Goal: Check status: Check status

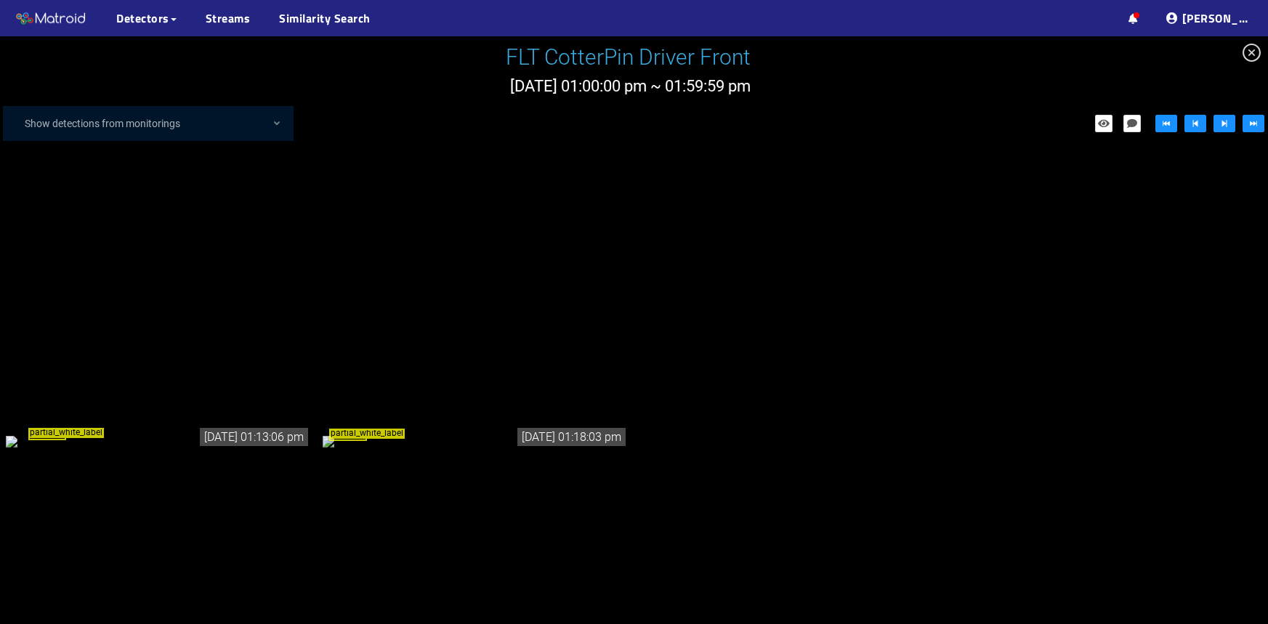
scroll to position [396, 0]
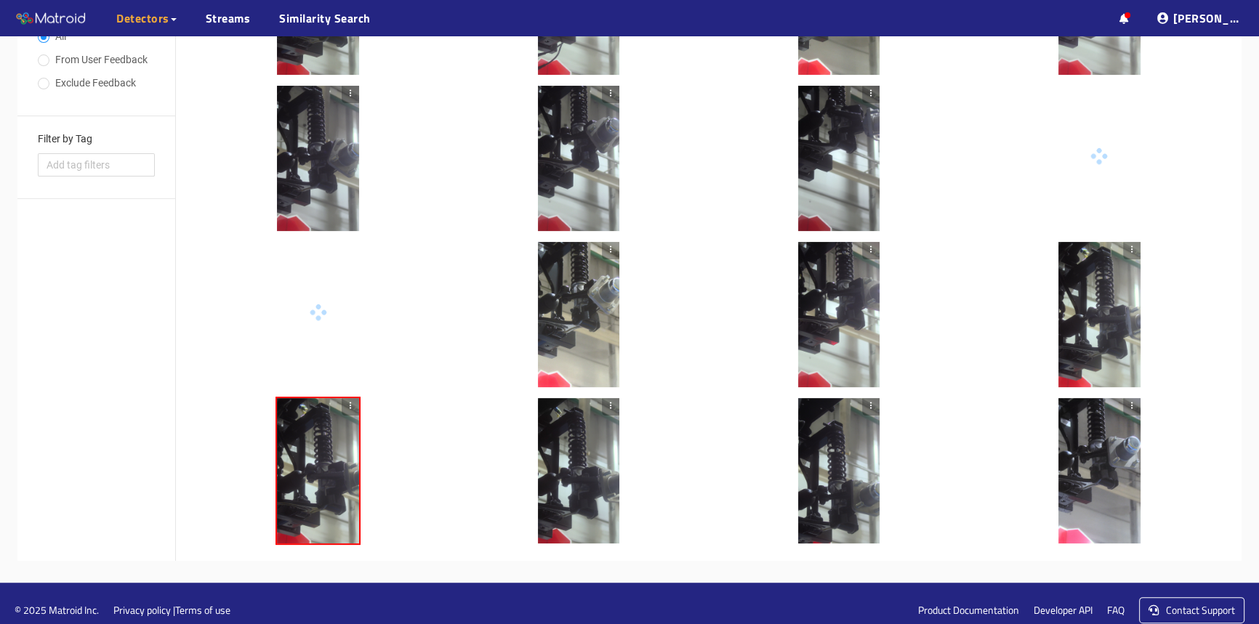
scroll to position [414, 0]
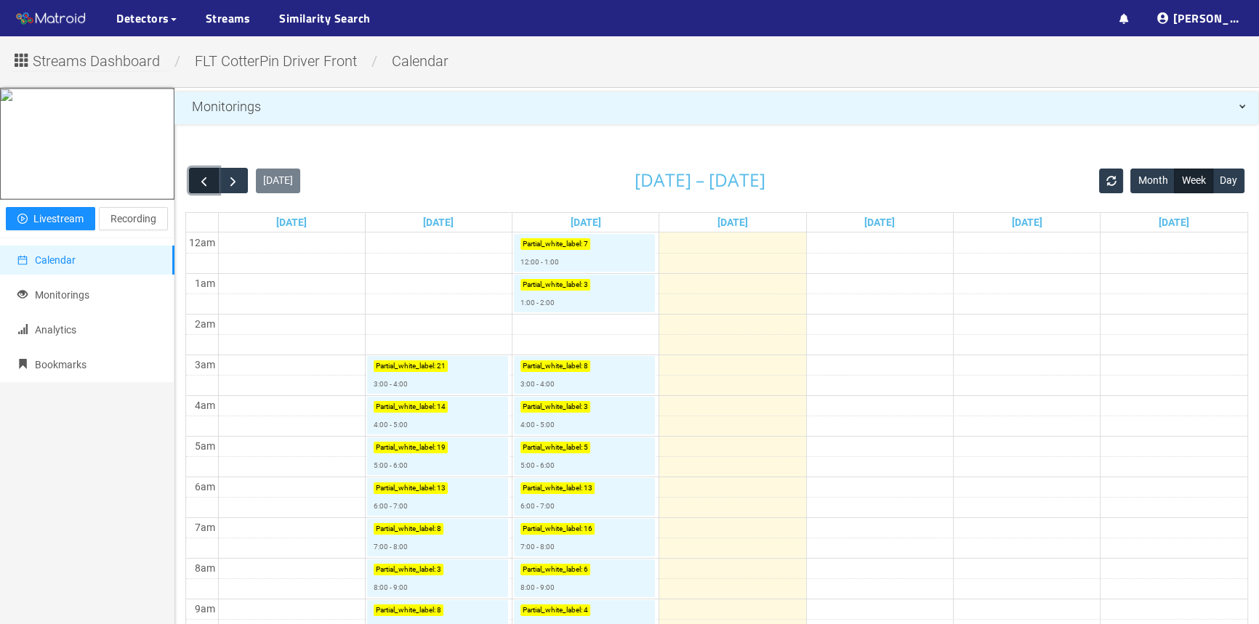
click at [196, 179] on button "button" at bounding box center [204, 180] width 30 height 25
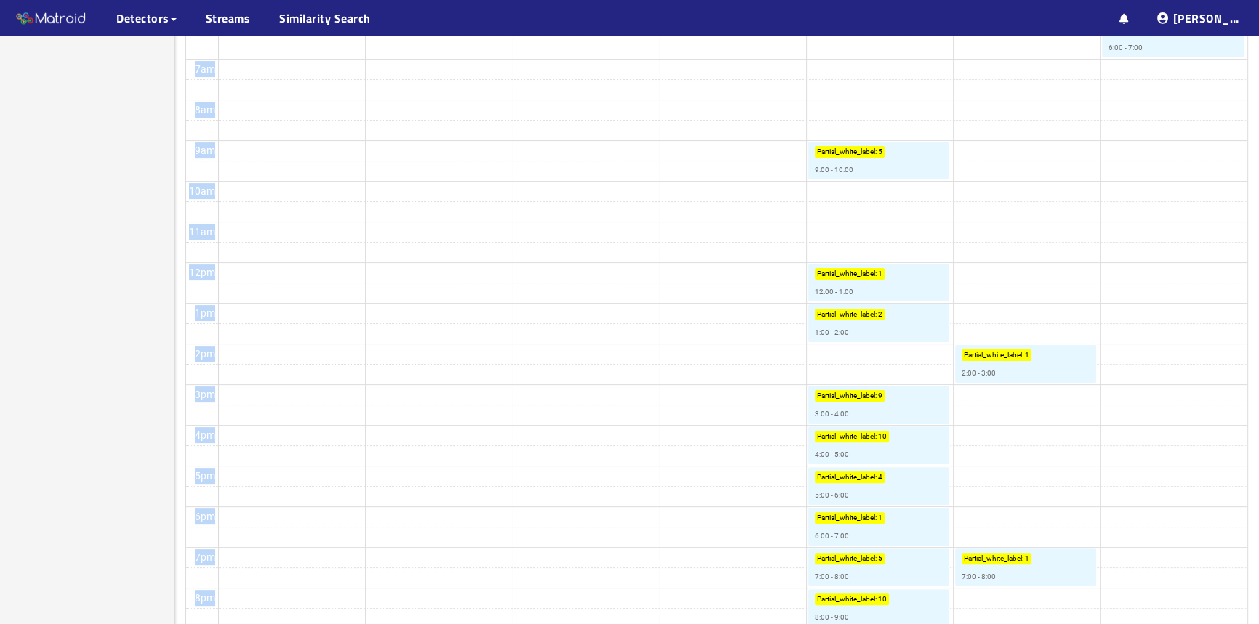
scroll to position [616, 0]
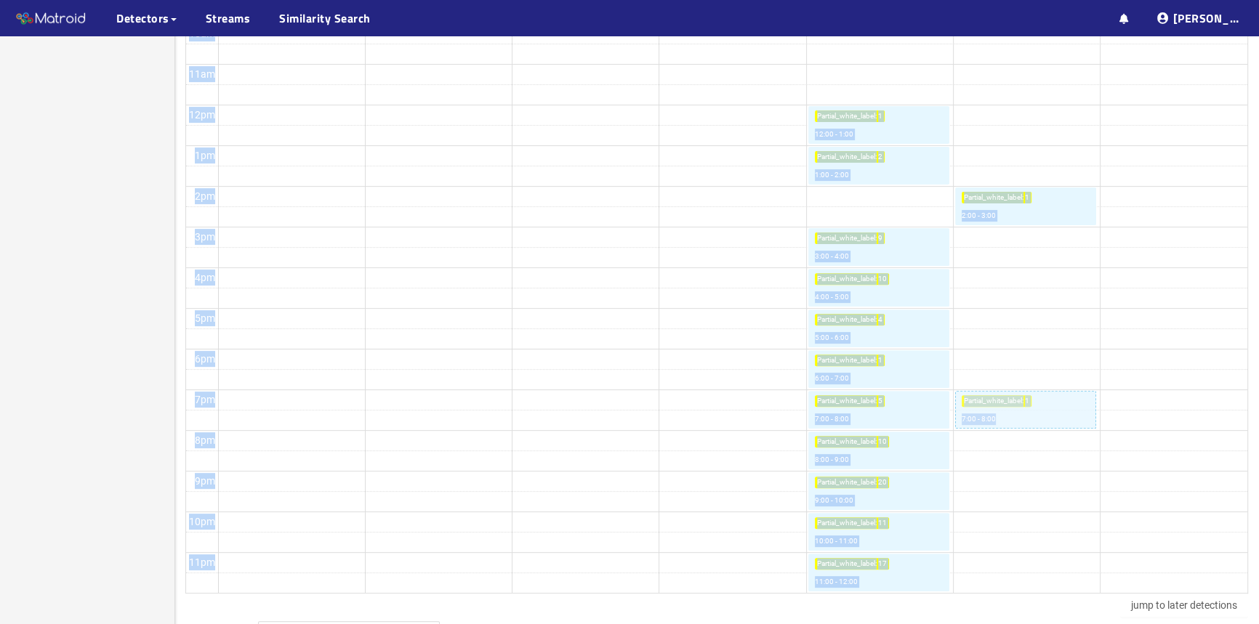
drag, startPoint x: 861, startPoint y: 155, endPoint x: 1091, endPoint y: 427, distance: 355.8
click at [1091, 427] on table "Sun 8/3 Mon 8/4 Tue 8/5 Wed 8/6 Thu 8/7 Fri 8/8 Sat 8/9 12am 1am 2am 3am 4am 5a…" at bounding box center [716, 95] width 1063 height 998
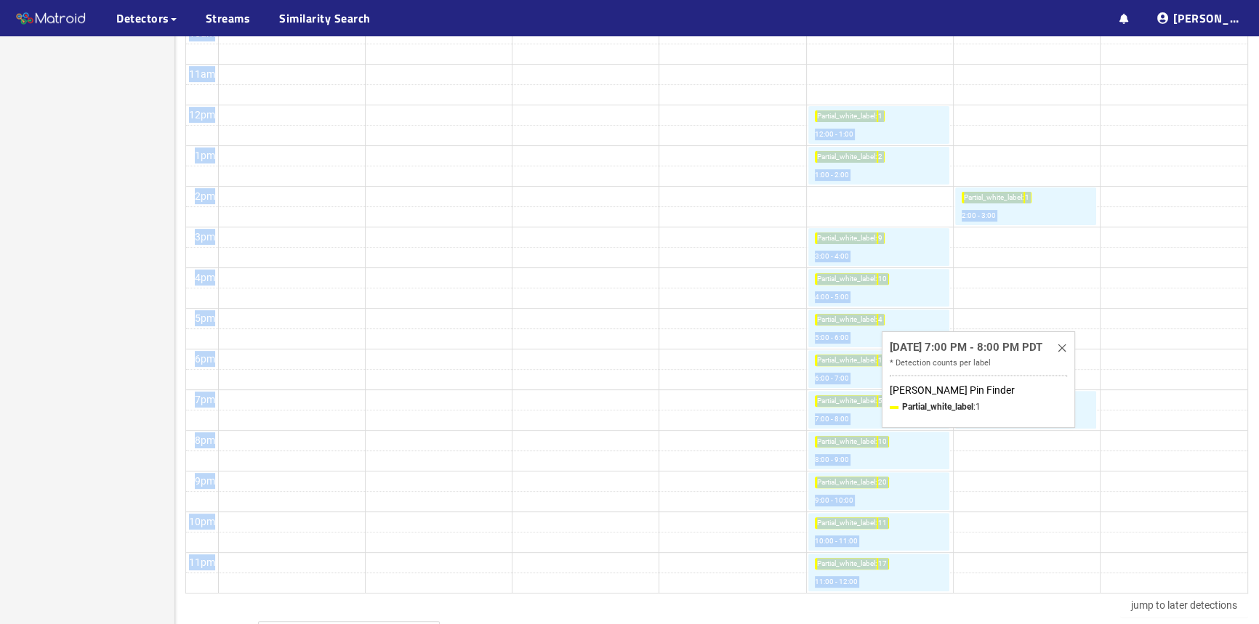
click at [1164, 354] on td at bounding box center [732, 359] width 1029 height 20
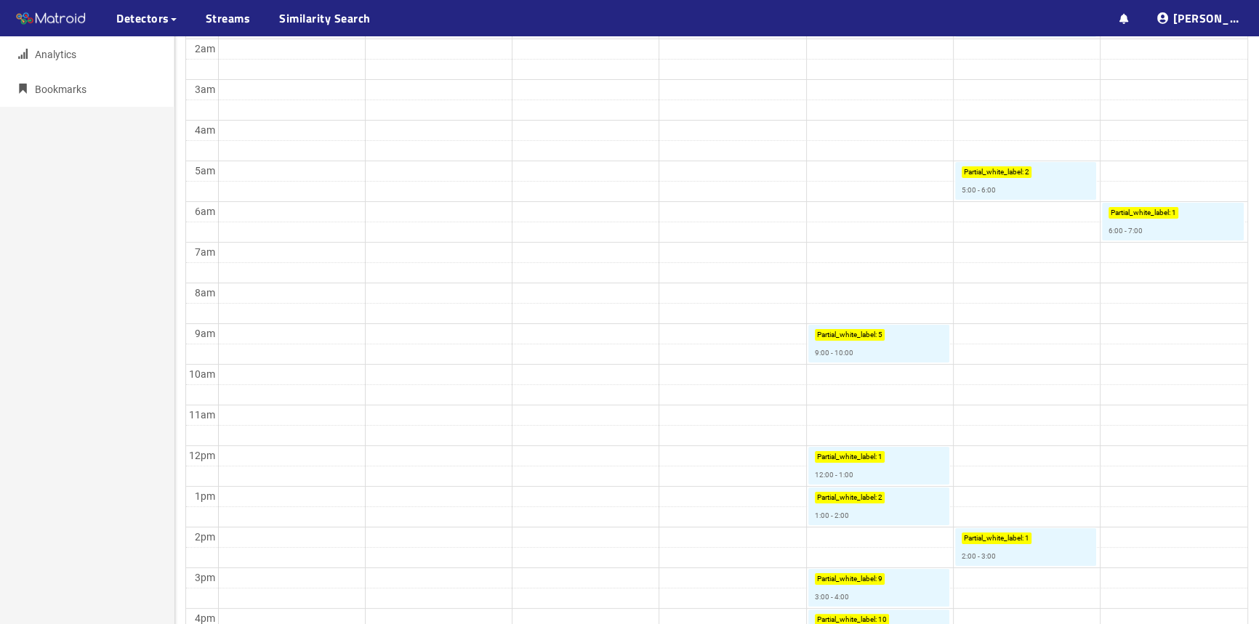
scroll to position [0, 0]
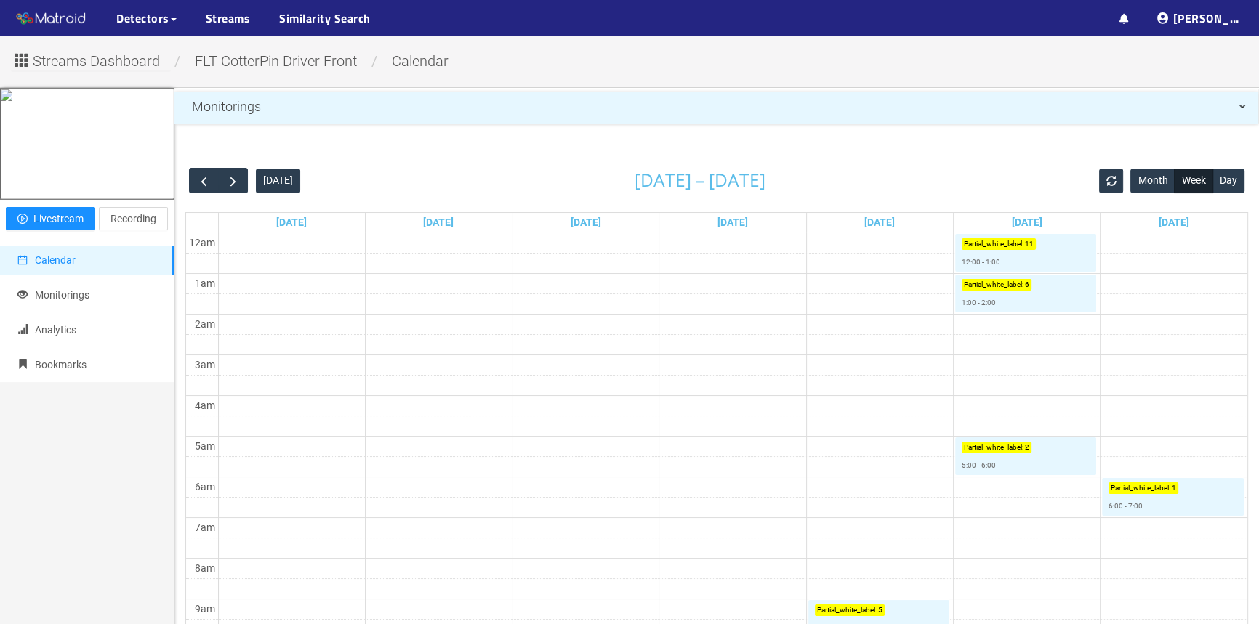
click at [523, 446] on td at bounding box center [732, 446] width 1029 height 20
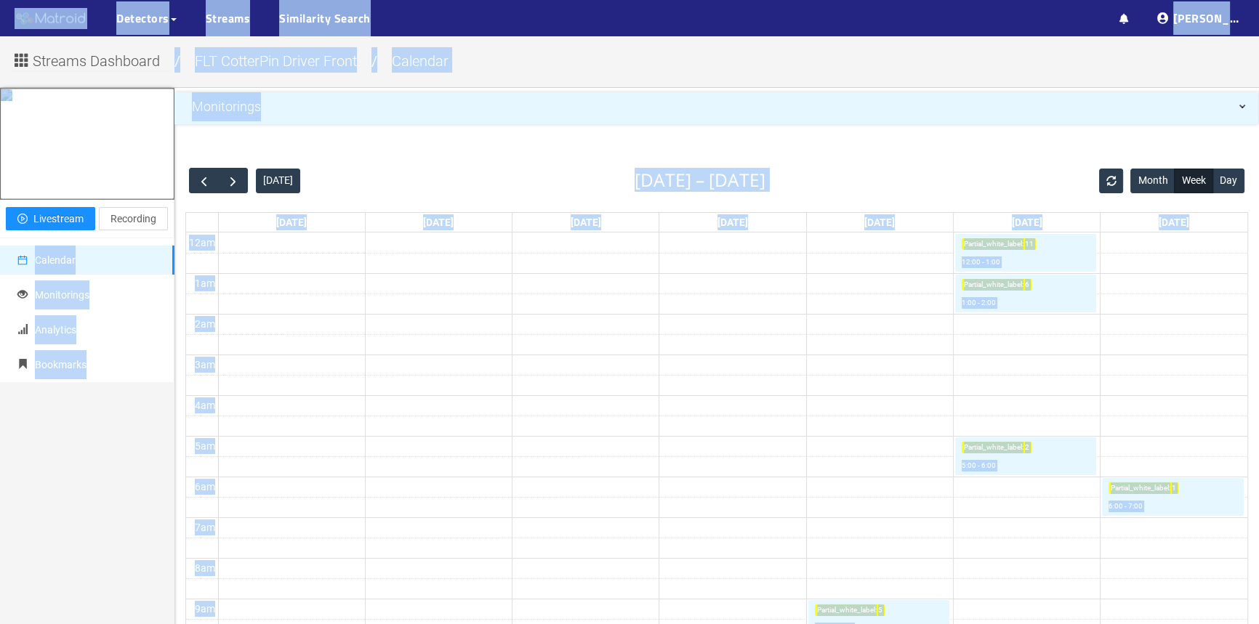
click at [523, 452] on td at bounding box center [732, 446] width 1029 height 20
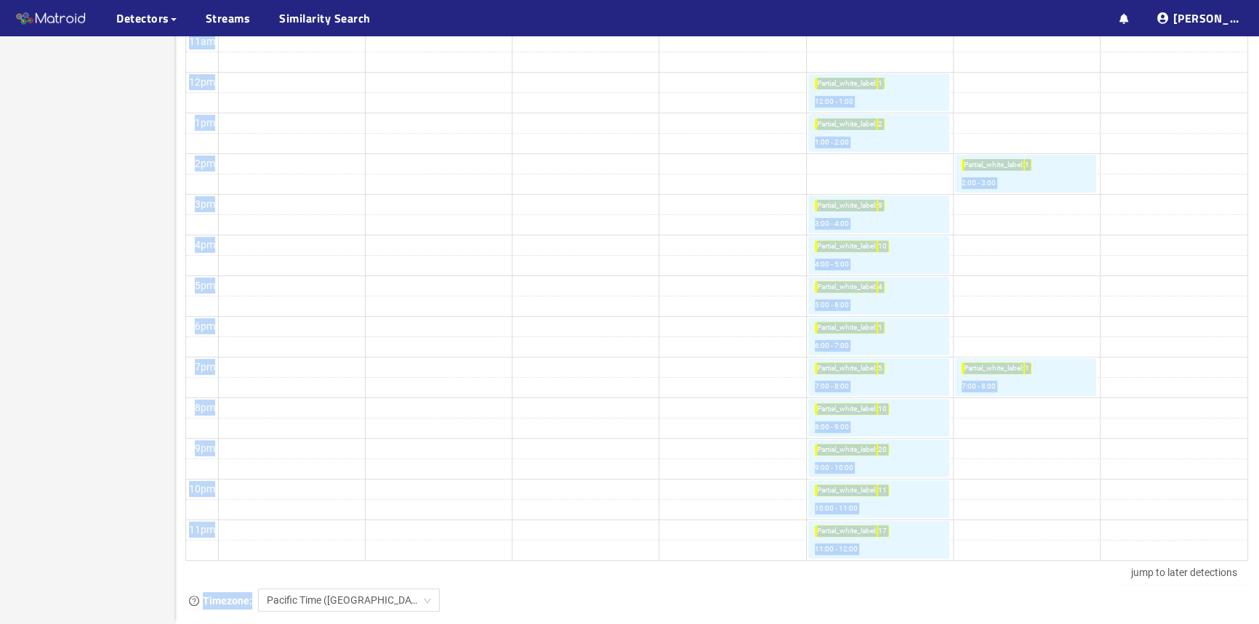
scroll to position [705, 0]
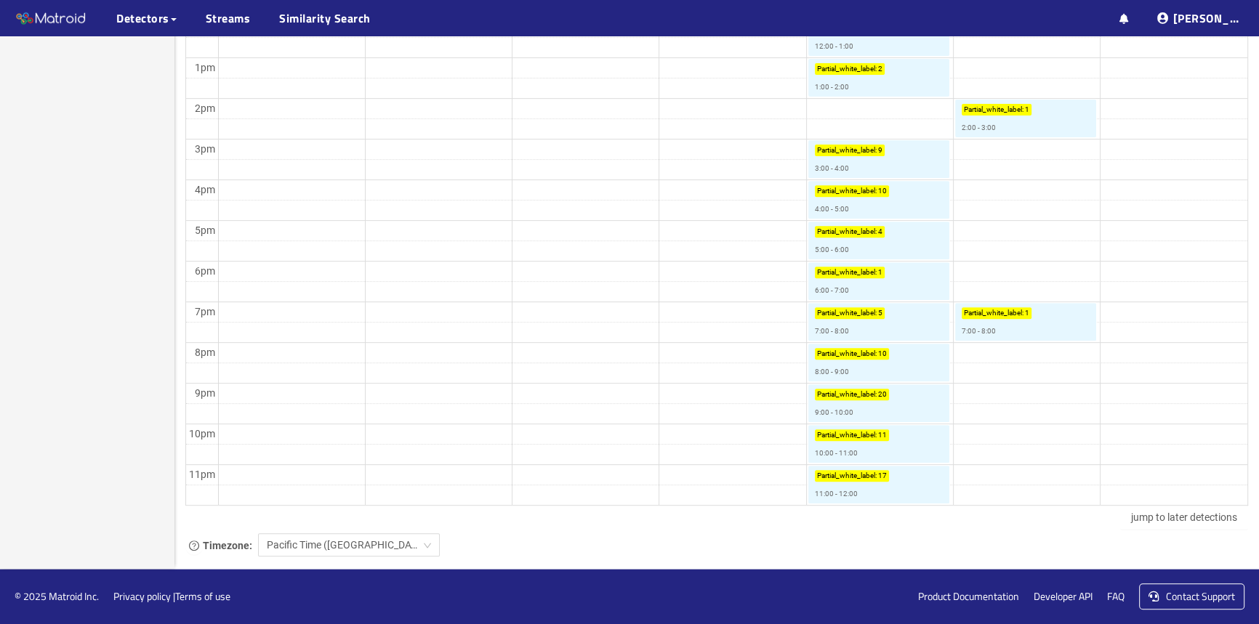
drag, startPoint x: 211, startPoint y: 227, endPoint x: 1253, endPoint y: 501, distance: 1077.8
click at [1253, 501] on div "Today Aug 3 – 9, 2025 Month Week Day Sun 8/3 Mon 8/4 Tue 8/5 Wed 8/6 Thu 8/7 Fr…" at bounding box center [716, 8] width 1084 height 1119
copy thead
click at [675, 303] on td at bounding box center [732, 312] width 1029 height 20
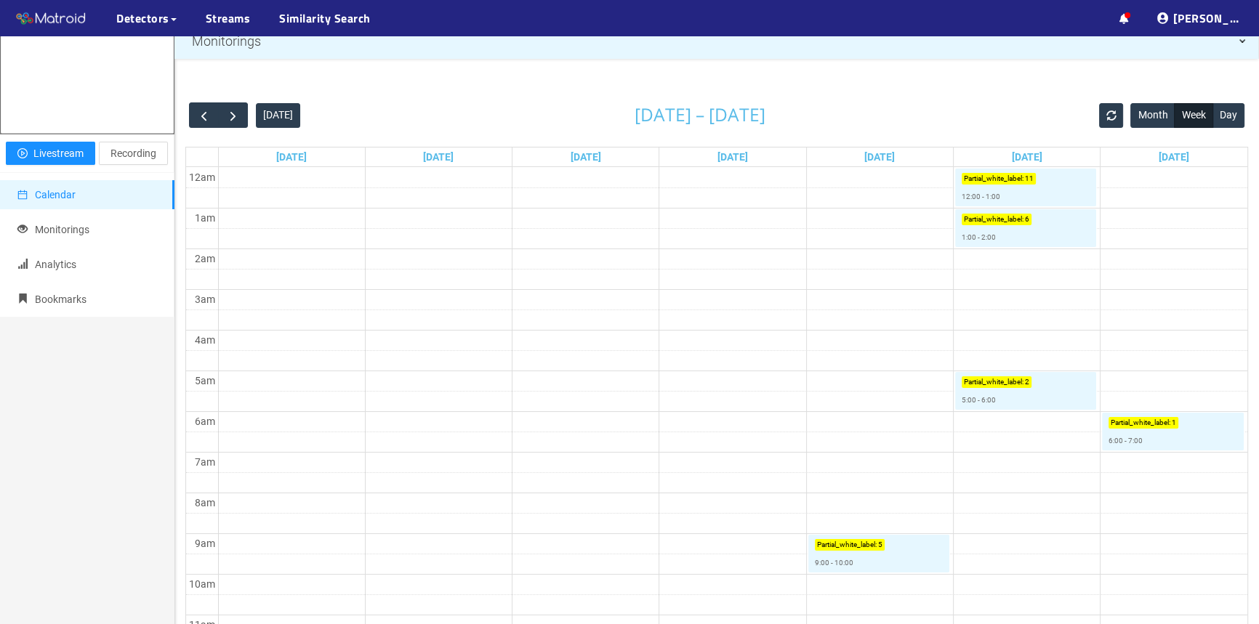
scroll to position [44, 0]
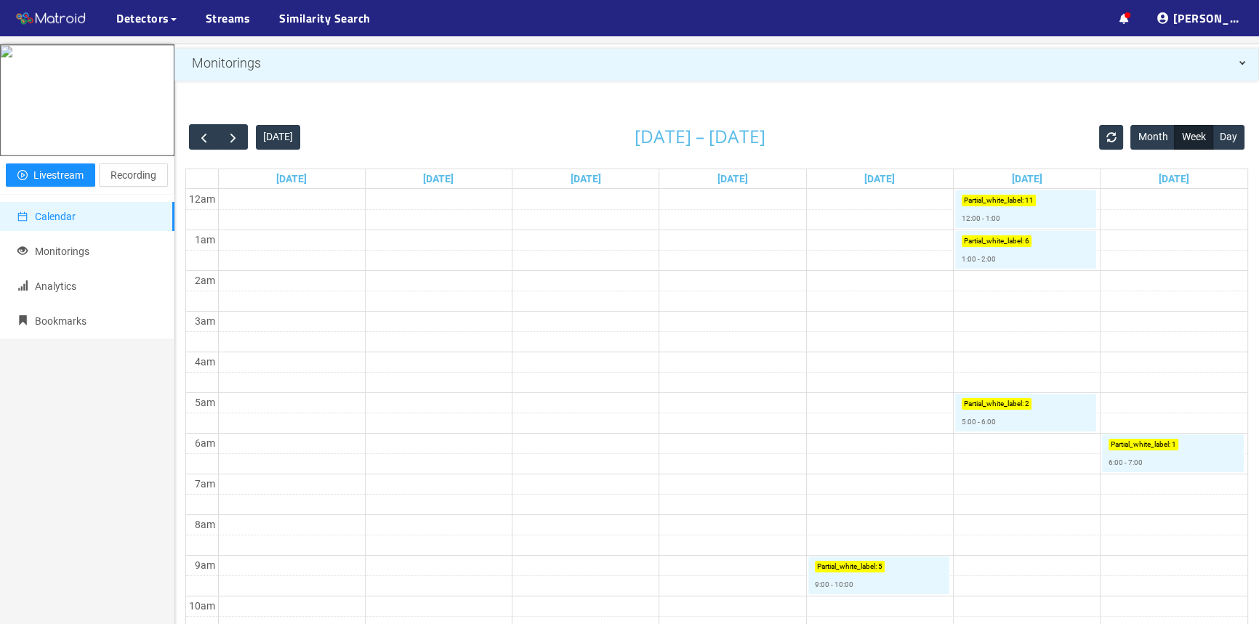
drag, startPoint x: 911, startPoint y: 186, endPoint x: 907, endPoint y: 260, distance: 74.3
click at [901, 210] on td at bounding box center [732, 219] width 1029 height 20
click at [1244, 64] on div "Monitorings" at bounding box center [716, 63] width 1084 height 29
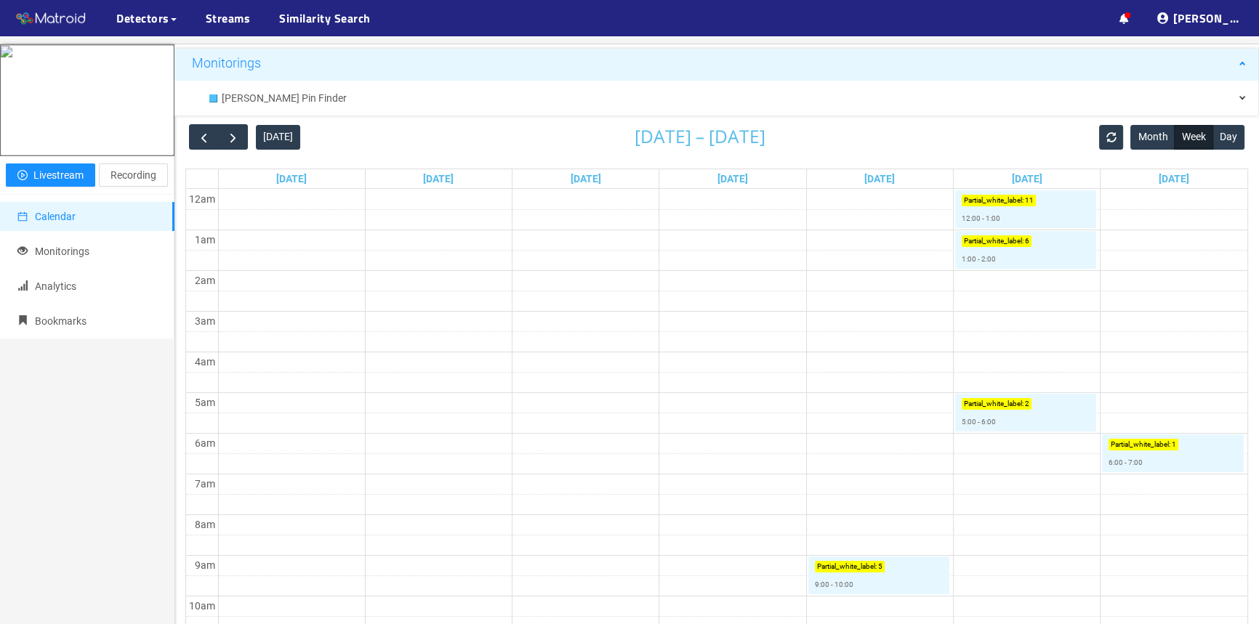
click at [1244, 65] on div "Monitorings" at bounding box center [716, 63] width 1084 height 29
click at [1097, 227] on td at bounding box center [732, 219] width 1029 height 20
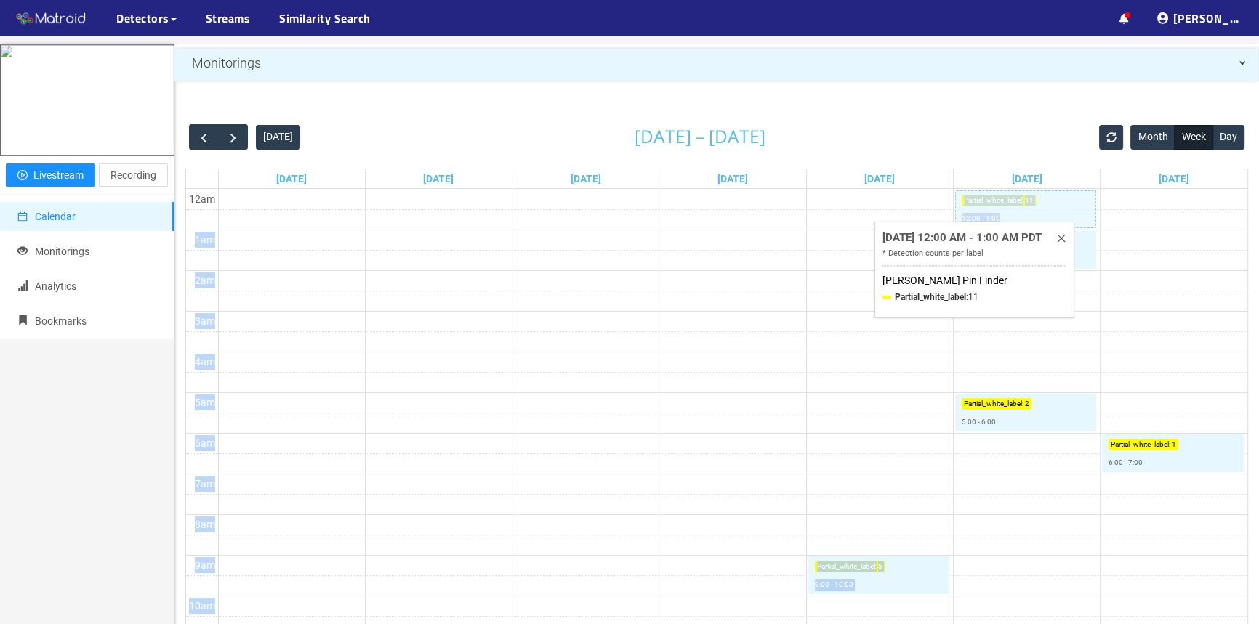
drag, startPoint x: 1099, startPoint y: 225, endPoint x: 1081, endPoint y: 220, distance: 18.9
click at [1158, 227] on td at bounding box center [732, 219] width 1029 height 20
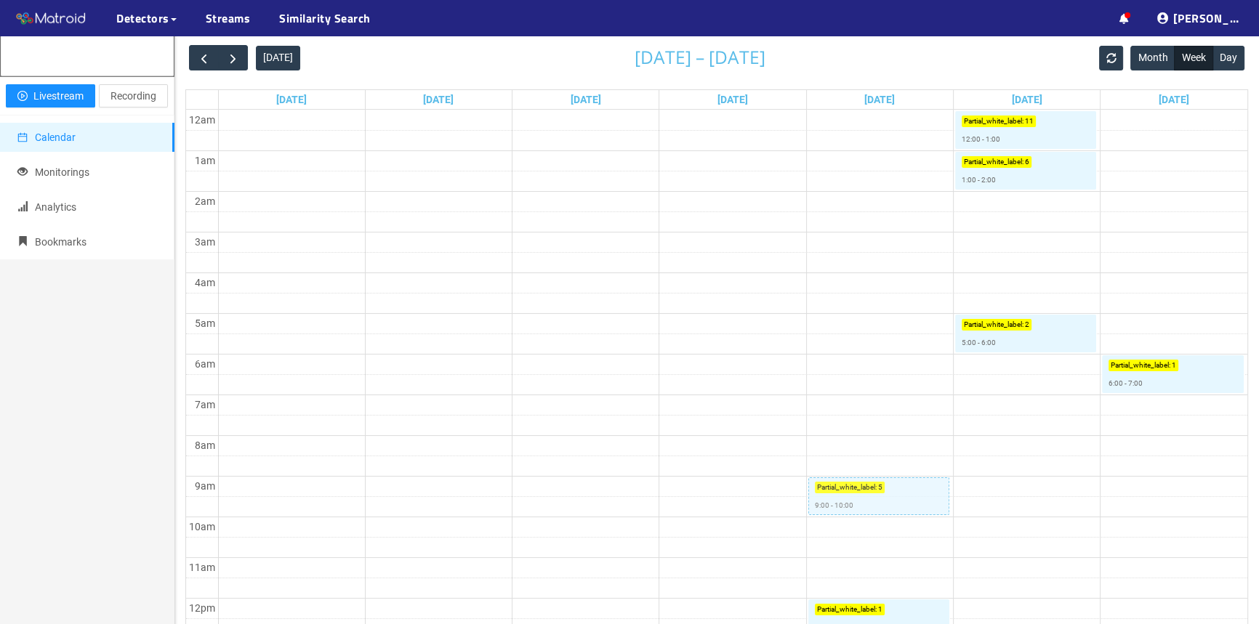
scroll to position [308, 0]
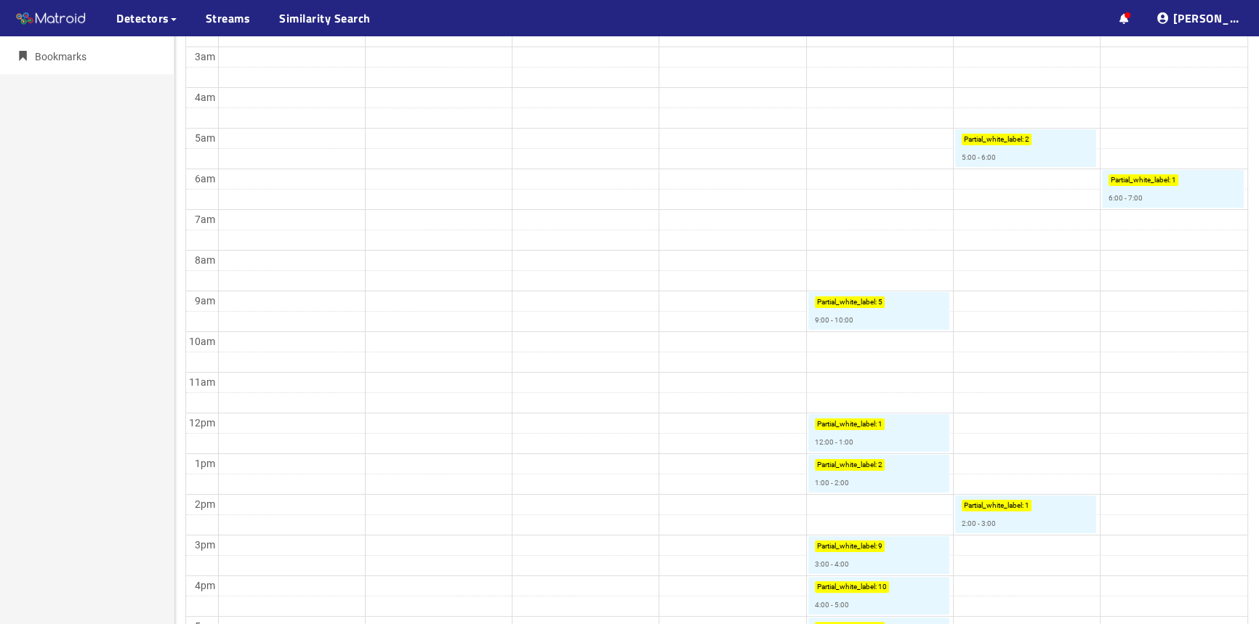
click at [901, 351] on td at bounding box center [732, 341] width 1029 height 20
click at [858, 346] on td at bounding box center [732, 341] width 1029 height 20
click at [858, 344] on td at bounding box center [732, 341] width 1029 height 20
click at [876, 350] on td at bounding box center [732, 341] width 1029 height 20
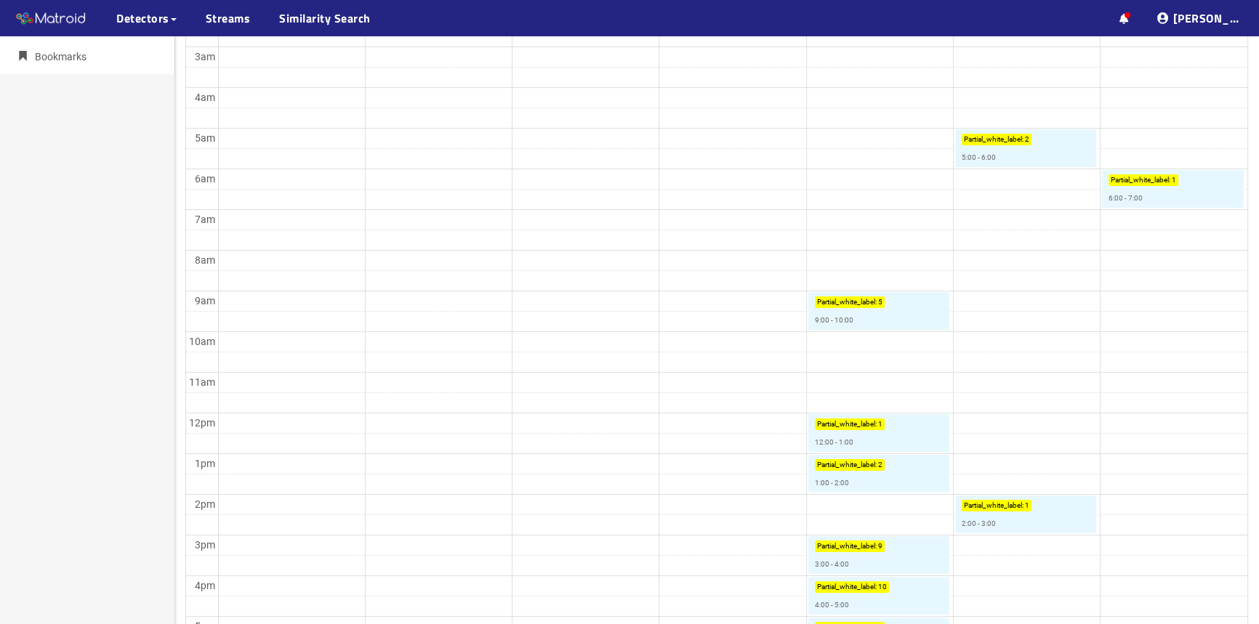
click at [876, 350] on td at bounding box center [732, 341] width 1029 height 20
click at [1003, 357] on td at bounding box center [732, 362] width 1029 height 20
click at [907, 355] on td at bounding box center [732, 362] width 1029 height 20
click at [884, 144] on td at bounding box center [732, 138] width 1029 height 20
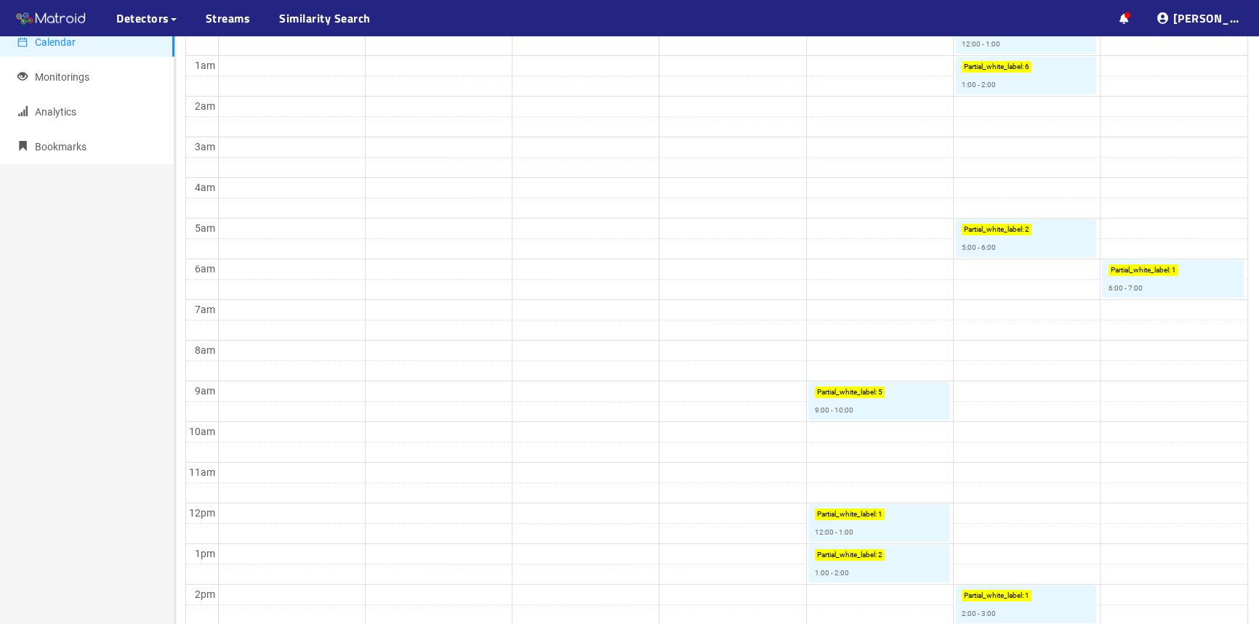
scroll to position [110, 0]
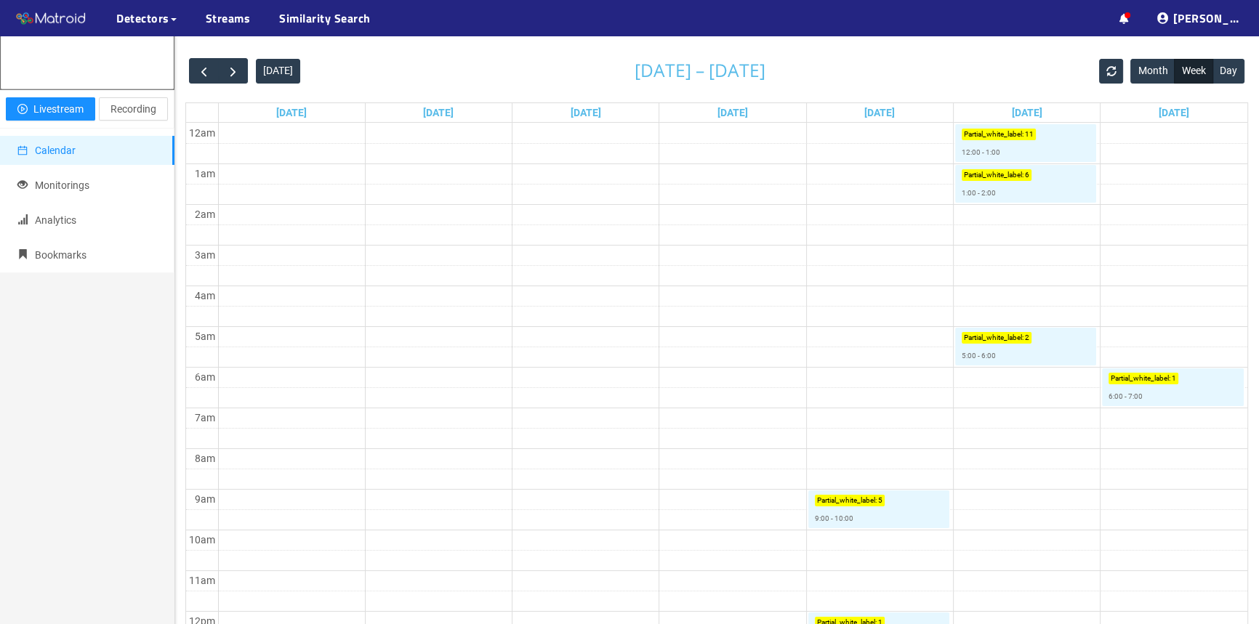
click at [906, 117] on div "[DATE]" at bounding box center [880, 112] width 146 height 19
click at [898, 248] on td at bounding box center [732, 255] width 1029 height 20
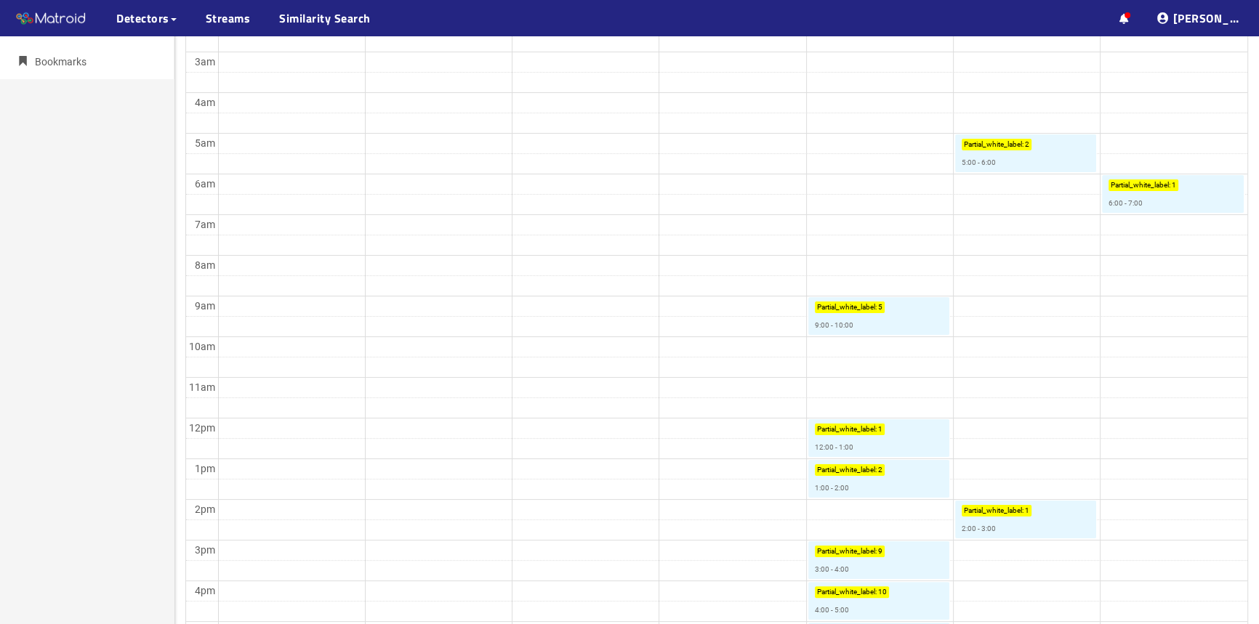
scroll to position [0, 0]
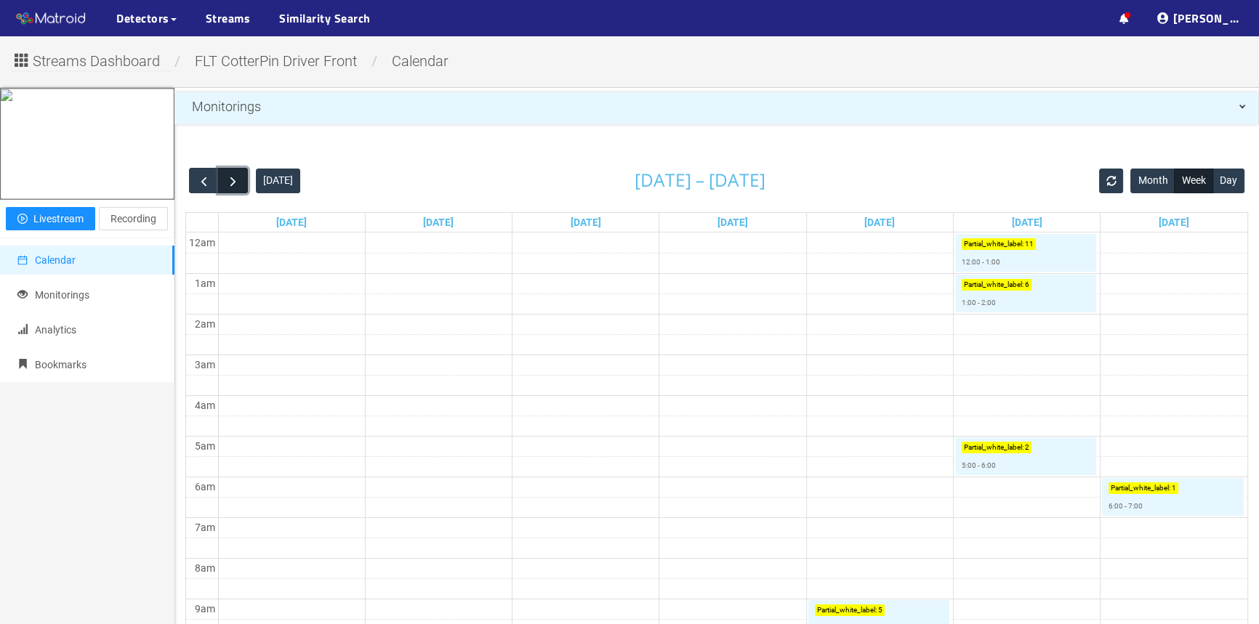
click at [228, 184] on span "button" at bounding box center [232, 181] width 15 height 15
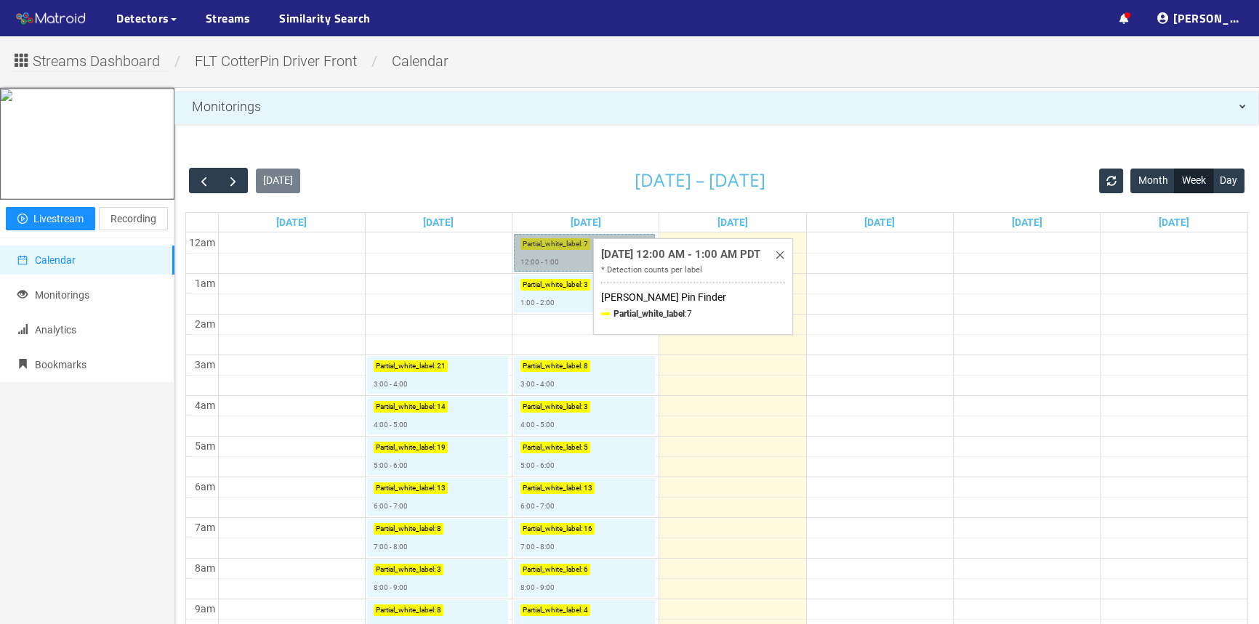
click at [585, 271] on link "Partial_white_label : 7 12:00 - 1:00" at bounding box center [584, 253] width 141 height 38
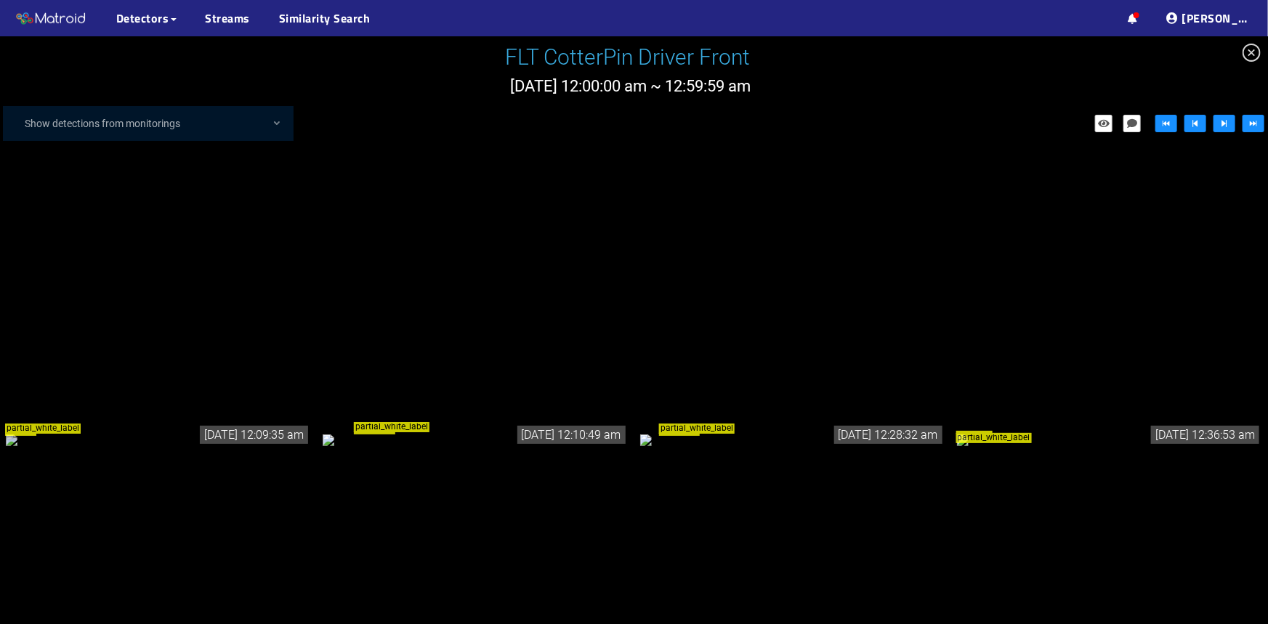
click at [1251, 49] on icon "close-circle" at bounding box center [1252, 53] width 18 height 18
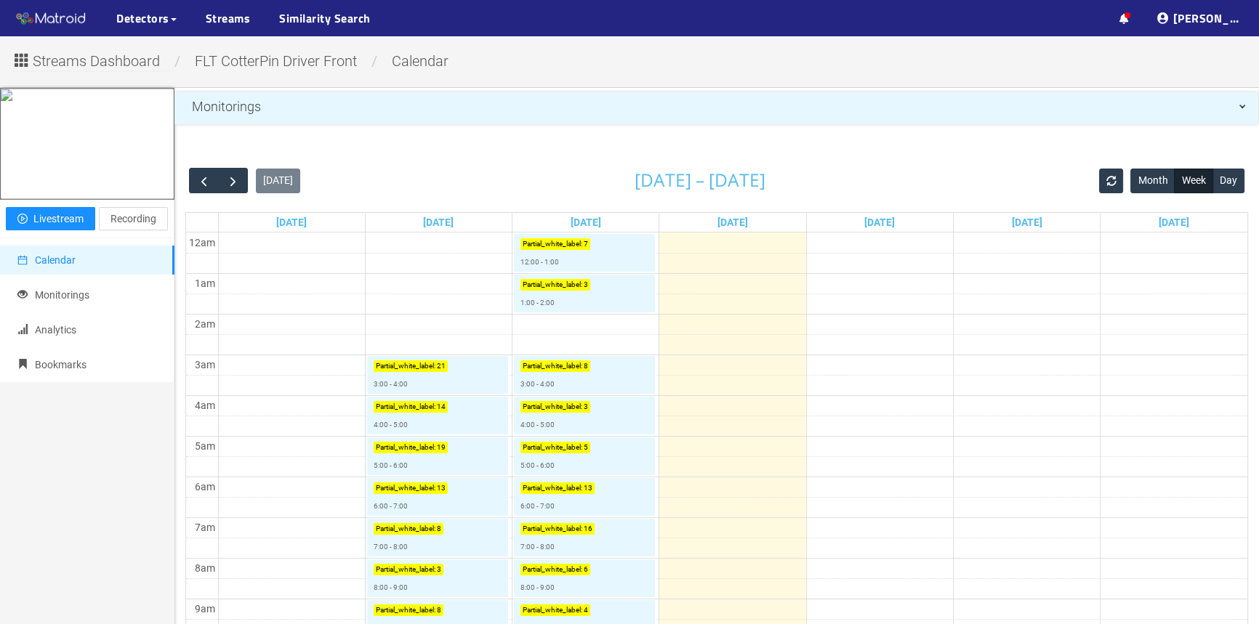
click at [658, 266] on td at bounding box center [732, 263] width 1029 height 20
click at [656, 274] on td at bounding box center [732, 283] width 1029 height 20
click at [657, 271] on td at bounding box center [732, 263] width 1029 height 20
click at [209, 181] on span "button" at bounding box center [203, 181] width 15 height 15
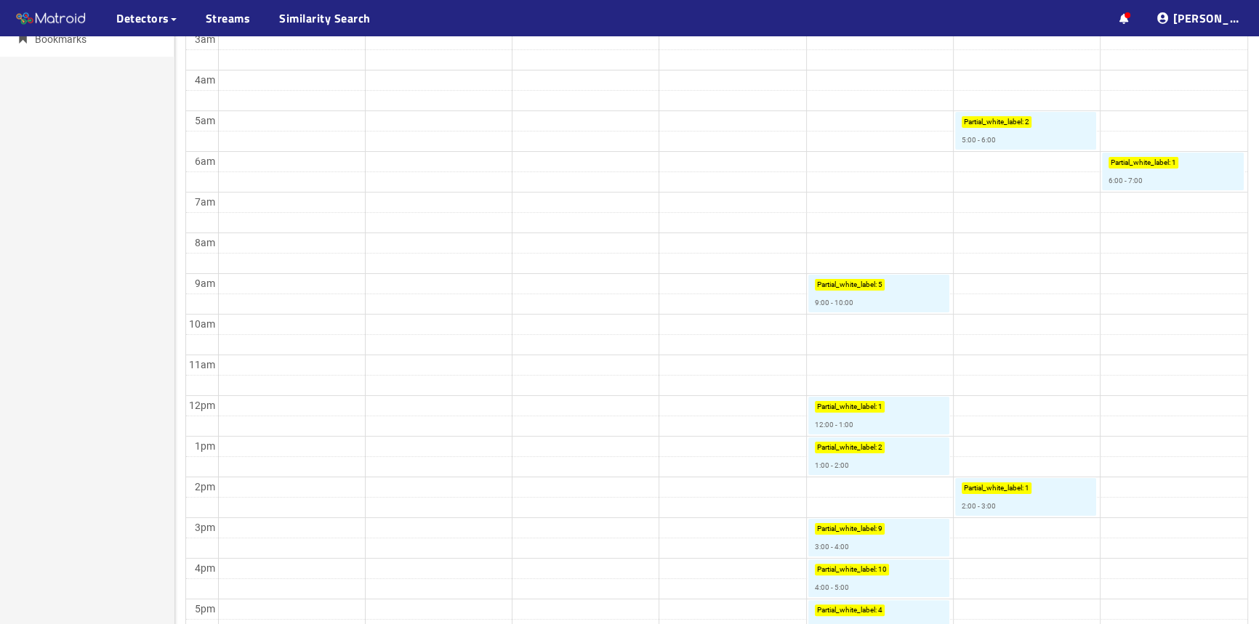
scroll to position [330, 0]
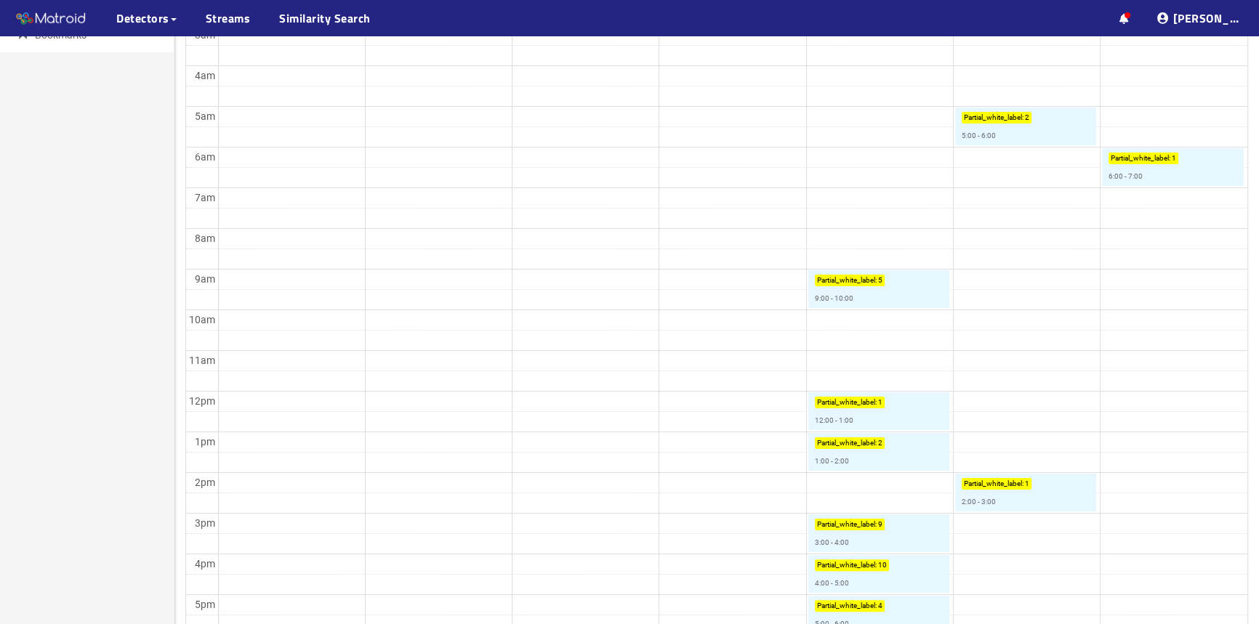
click at [954, 298] on td at bounding box center [732, 299] width 1029 height 20
click at [953, 298] on td at bounding box center [732, 299] width 1029 height 20
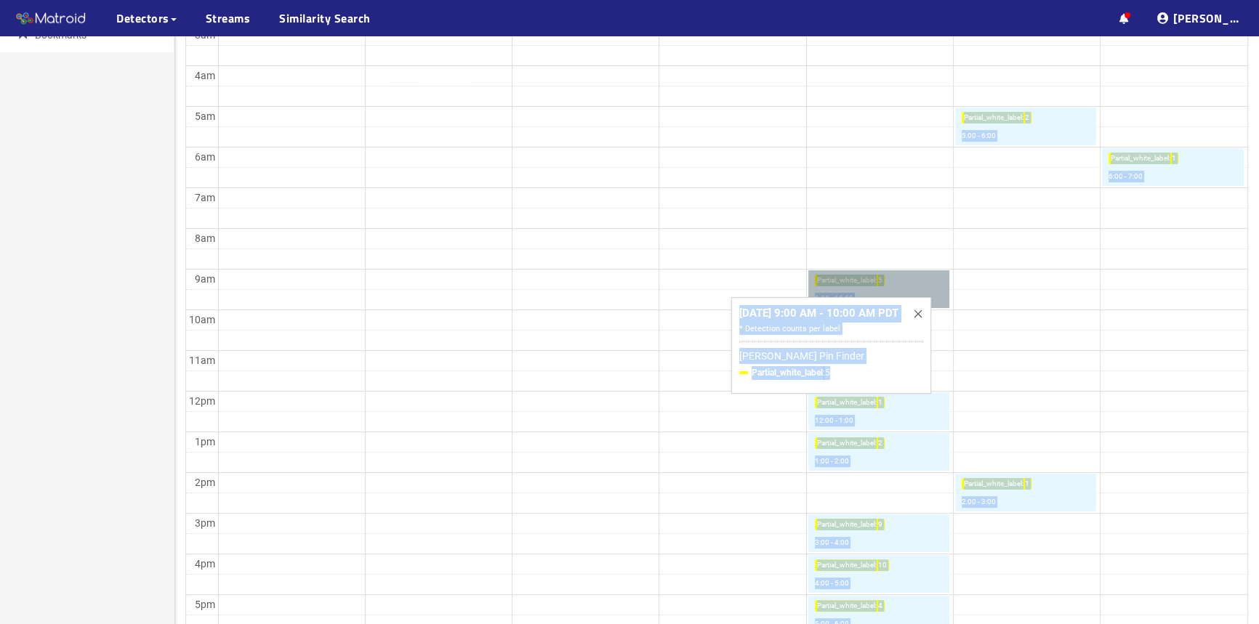
drag, startPoint x: 875, startPoint y: 294, endPoint x: 839, endPoint y: 368, distance: 82.2
click at [839, 368] on div "Today Aug 3 – 9, 2025 Month Week Day Sun 8/3 Mon 8/4 Tue 8/5 Wed 8/6 Thu 8/7 Fr…" at bounding box center [716, 382] width 1084 height 1119
click at [839, 368] on li "Partial_white_label : 5" at bounding box center [831, 373] width 184 height 14
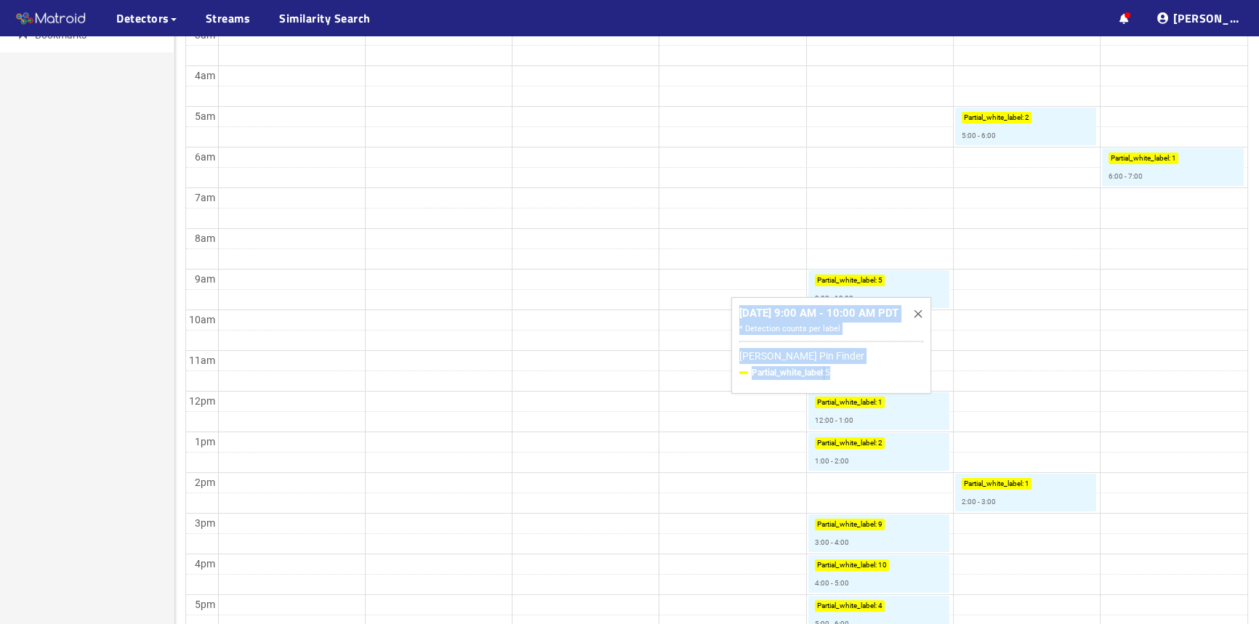
drag, startPoint x: 820, startPoint y: 376, endPoint x: 701, endPoint y: 317, distance: 132.3
click at [731, 317] on div "Aug 07, 2025 9:00 AM - 10:00 AM PDT * Detection counts per label Cotter Pin Fin…" at bounding box center [831, 345] width 200 height 97
copy div "Aug 07, 2025 9:00 AM - 10:00 AM PDT * Detection counts per label Cotter Pin Fin…"
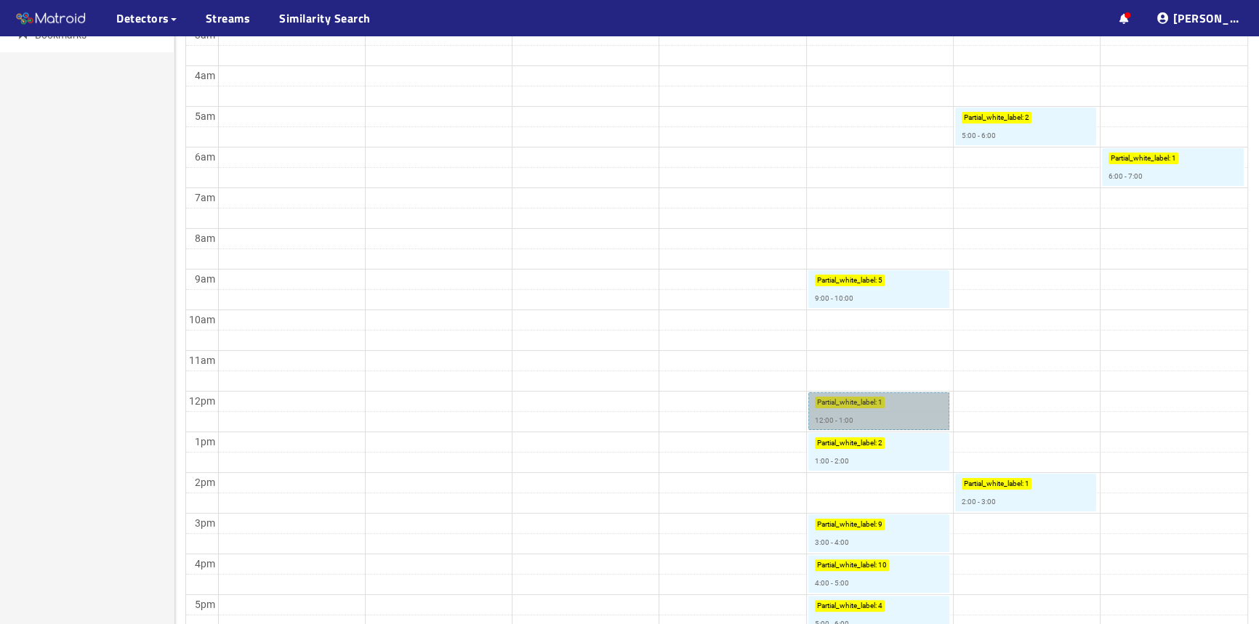
click at [931, 414] on link "Partial_white_label : 1 12:00 - 1:00" at bounding box center [878, 411] width 141 height 38
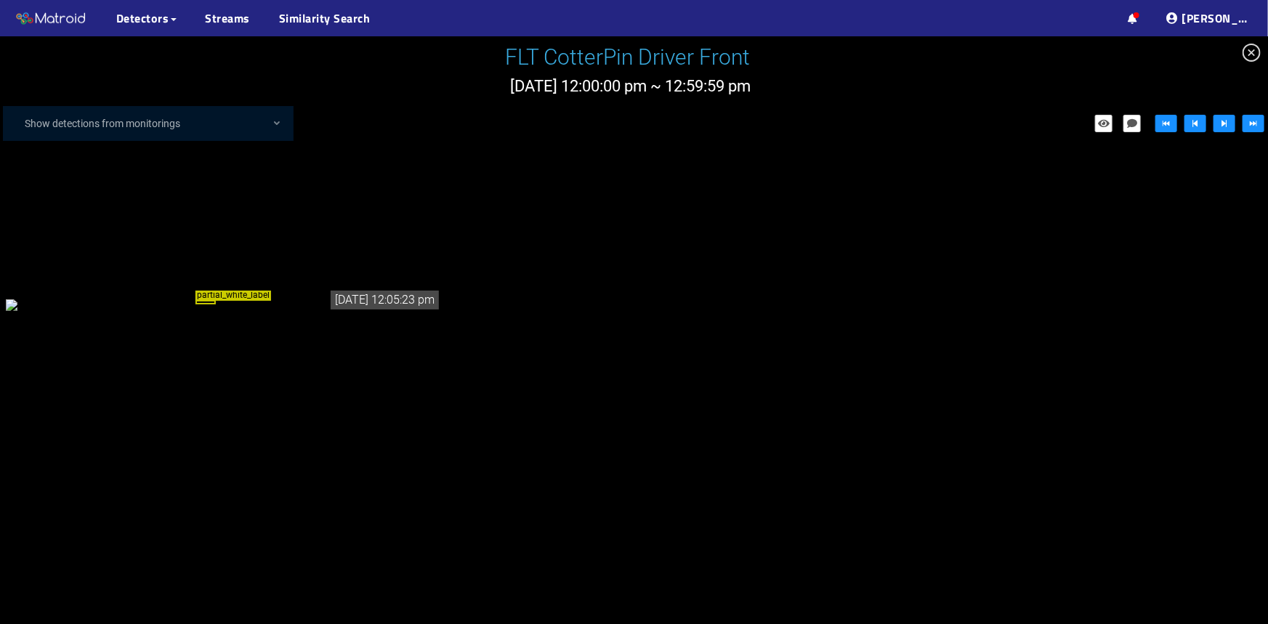
click at [1254, 57] on icon "close-circle" at bounding box center [1252, 53] width 18 height 18
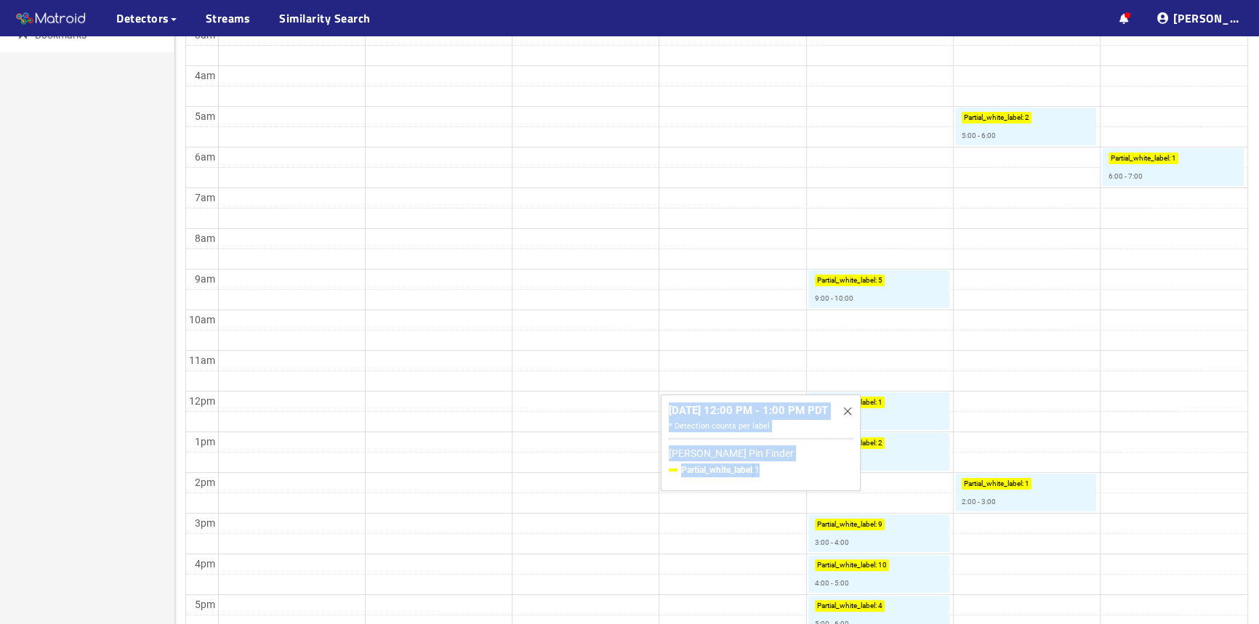
drag, startPoint x: 739, startPoint y: 469, endPoint x: 633, endPoint y: 414, distance: 119.6
click at [661, 414] on div "Aug 07, 2025 12:00 PM - 1:00 PM PDT * Detection counts per label Cotter Pin Fin…" at bounding box center [761, 443] width 200 height 97
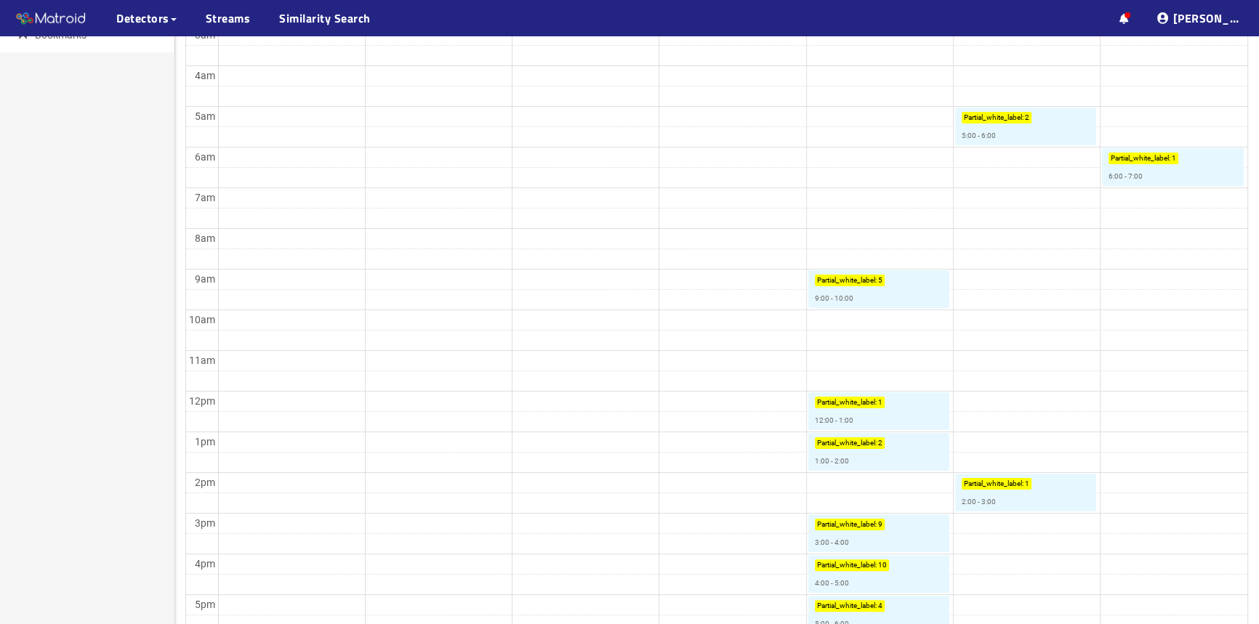
copy div "Aug 07, 2025 12:00 PM - 1:00 PM PDT * Detection counts per label Cotter Pin Fin…"
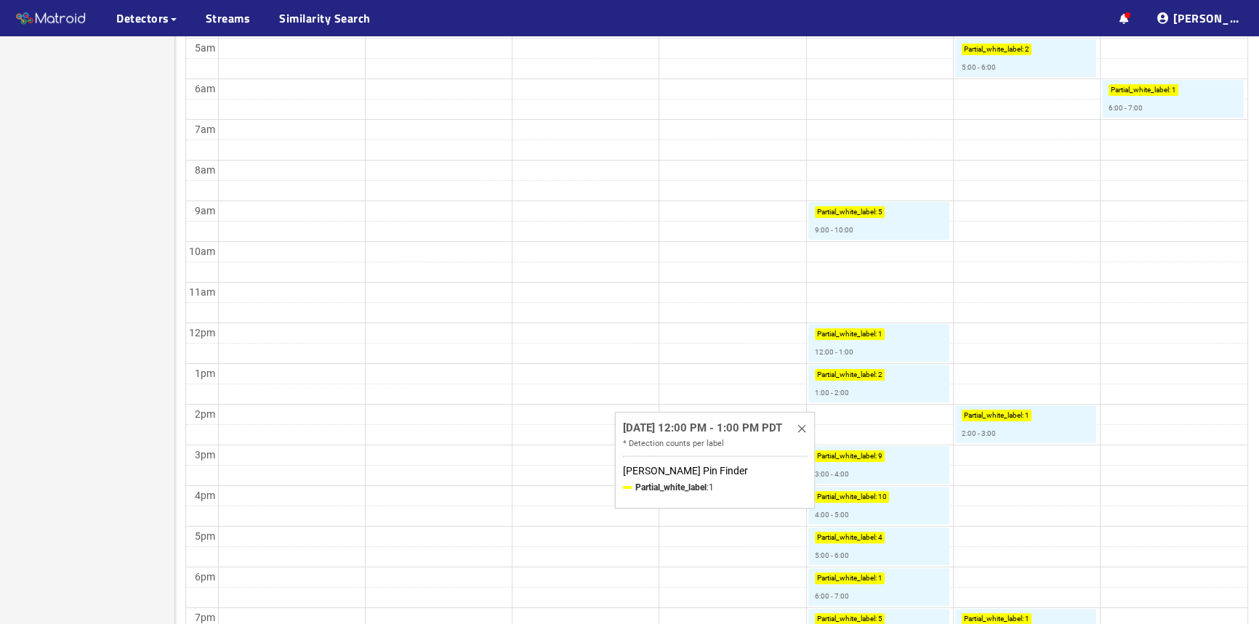
scroll to position [462, 0]
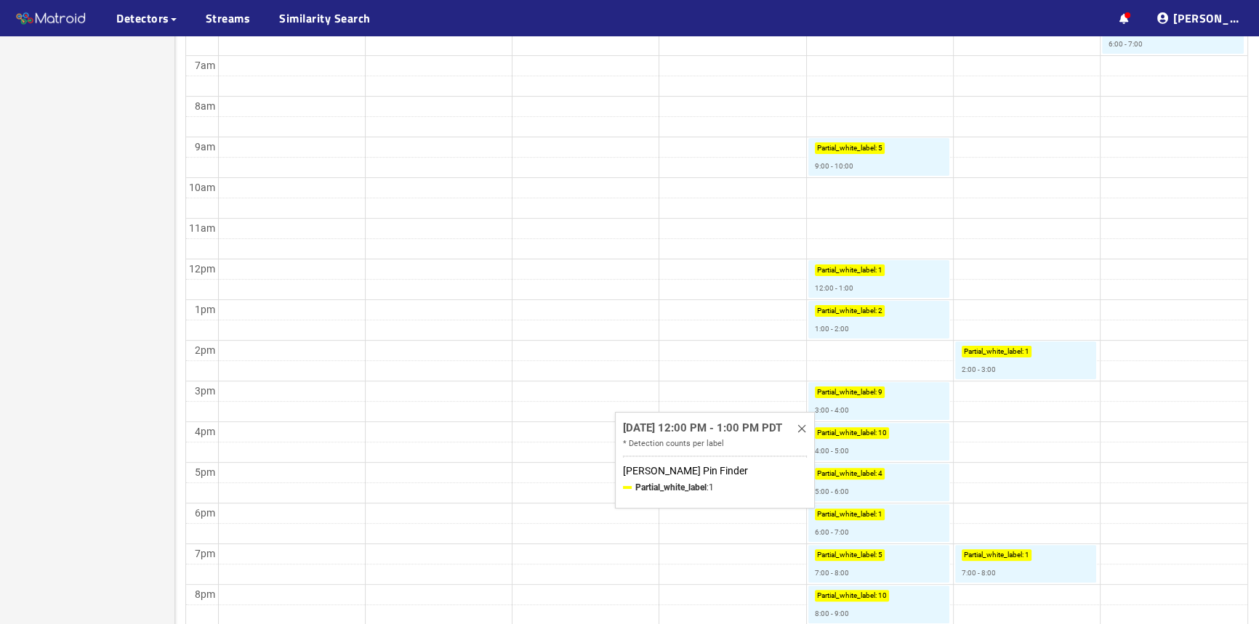
click at [1103, 223] on td at bounding box center [732, 228] width 1029 height 20
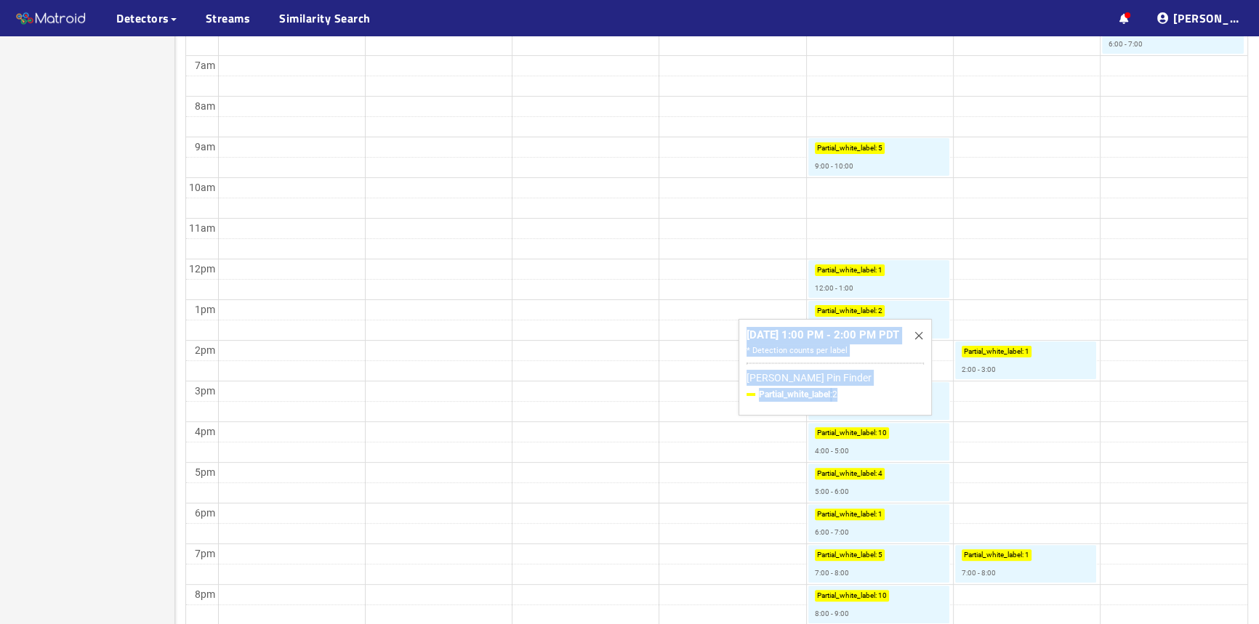
drag, startPoint x: 814, startPoint y: 392, endPoint x: 709, endPoint y: 334, distance: 120.1
click at [738, 334] on div "Aug 07, 2025 1:00 PM - 2:00 PM PDT * Detection counts per label Cotter Pin Find…" at bounding box center [834, 367] width 193 height 97
copy div "Aug 07, 2025 1:00 PM - 2:00 PM PDT * Detection counts per label Cotter Pin Find…"
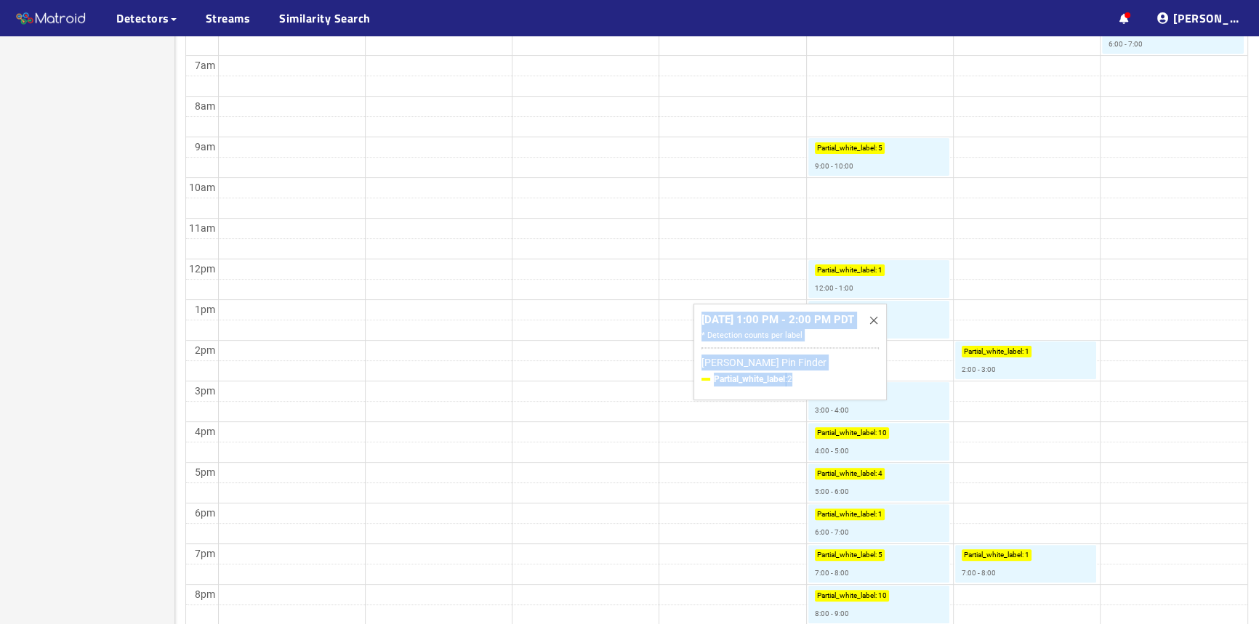
drag, startPoint x: 773, startPoint y: 387, endPoint x: 664, endPoint y: 320, distance: 128.5
click at [693, 320] on div "Aug 07, 2025 1:00 PM - 2:00 PM PDT * Detection counts per label Cotter Pin Find…" at bounding box center [789, 352] width 193 height 97
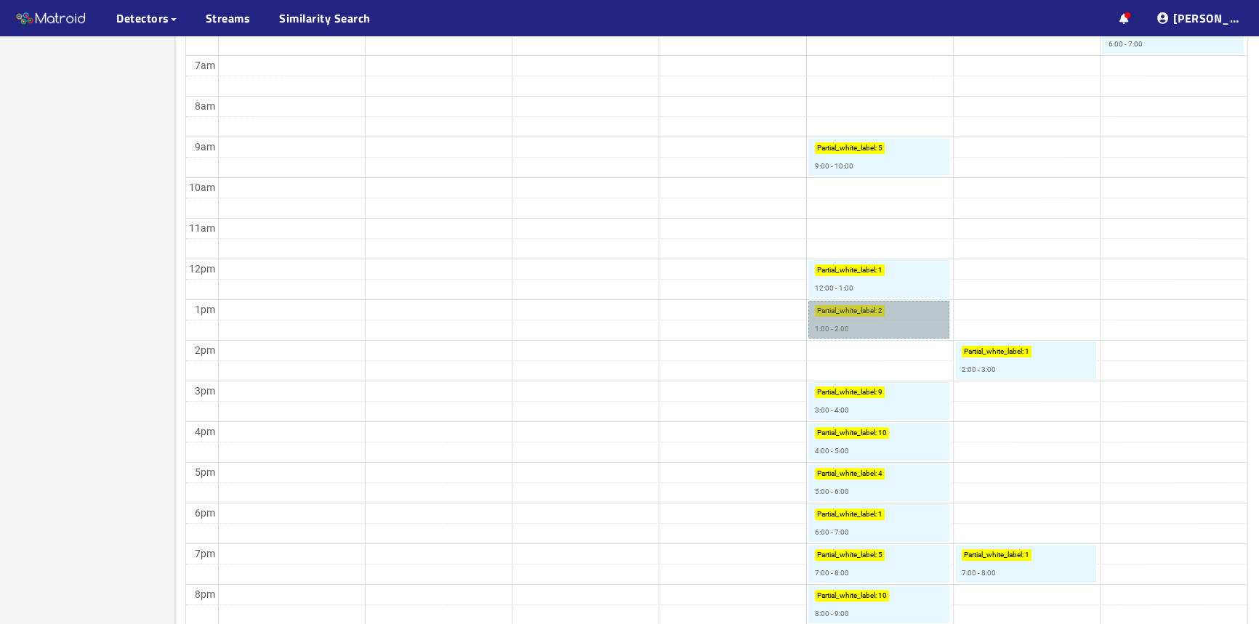
click at [879, 319] on link "Partial_white_label : 2 1:00 - 2:00" at bounding box center [878, 320] width 141 height 38
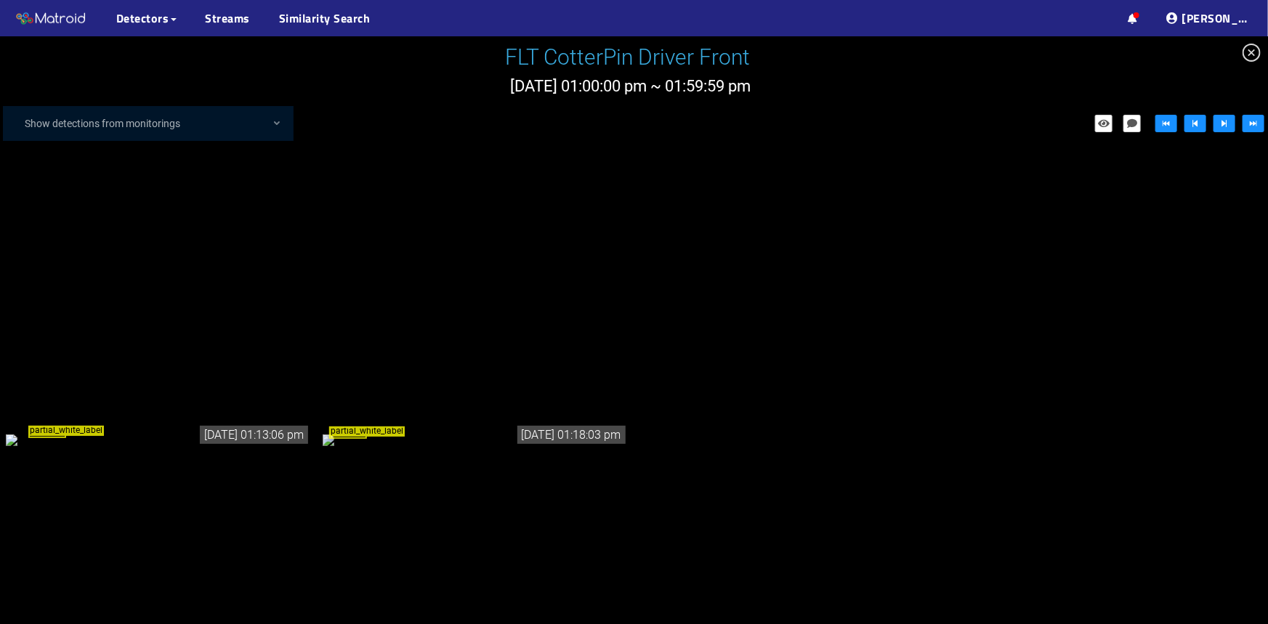
click at [1258, 52] on icon "close-circle" at bounding box center [1252, 53] width 18 height 18
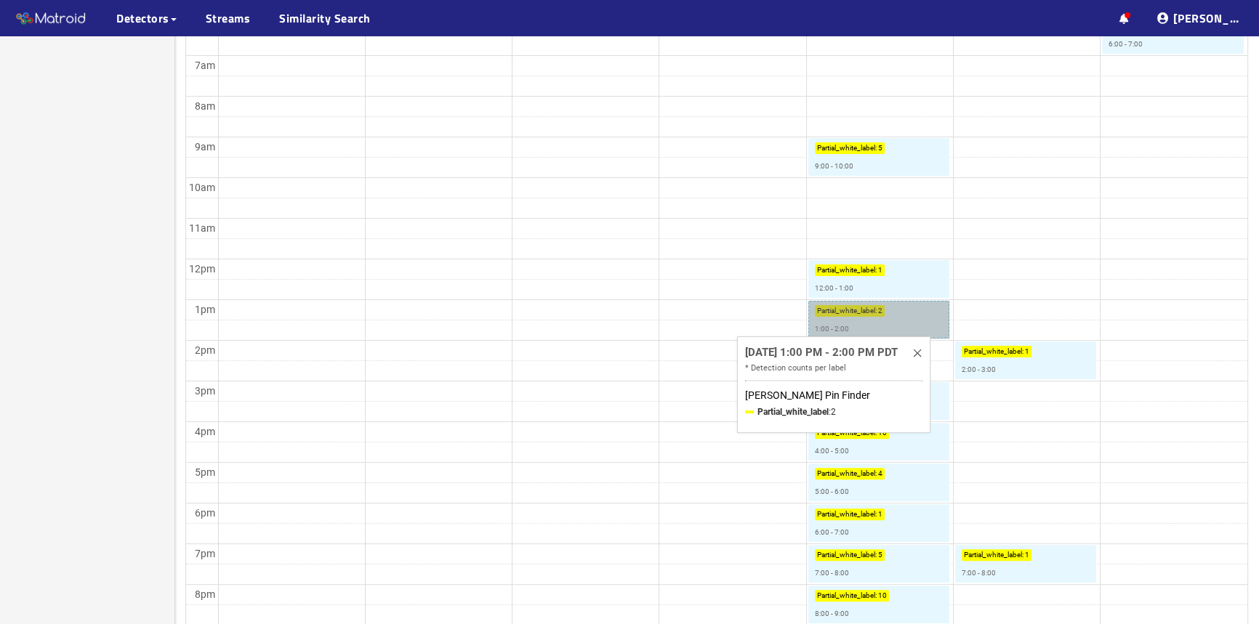
drag, startPoint x: 837, startPoint y: 333, endPoint x: 813, endPoint y: 315, distance: 29.1
click at [813, 315] on link "Partial_white_label : 2 1:00 - 2:00" at bounding box center [878, 320] width 141 height 38
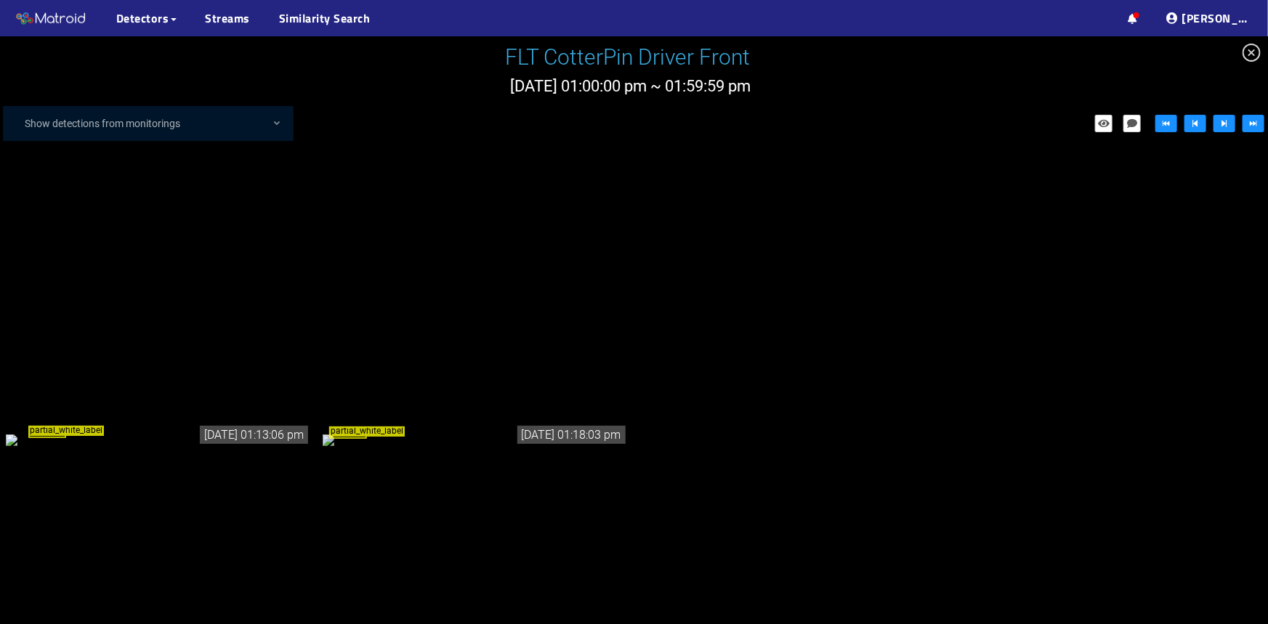
click at [1258, 53] on icon "close-circle" at bounding box center [1252, 53] width 18 height 18
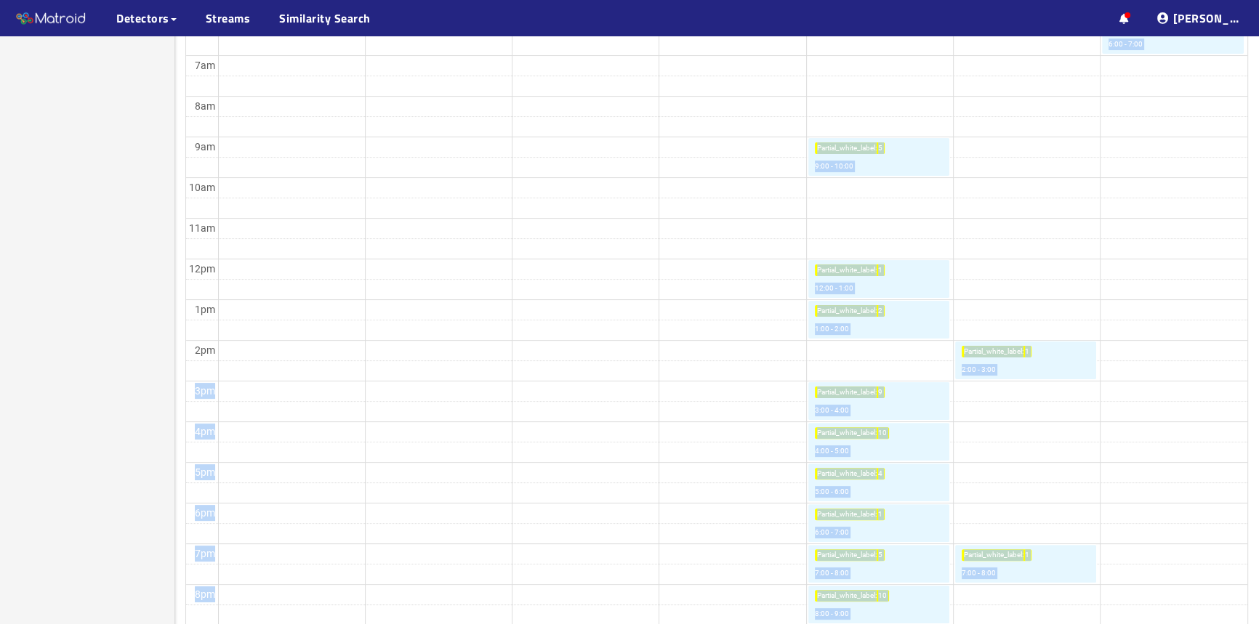
drag, startPoint x: 716, startPoint y: 357, endPoint x: 831, endPoint y: 348, distance: 115.9
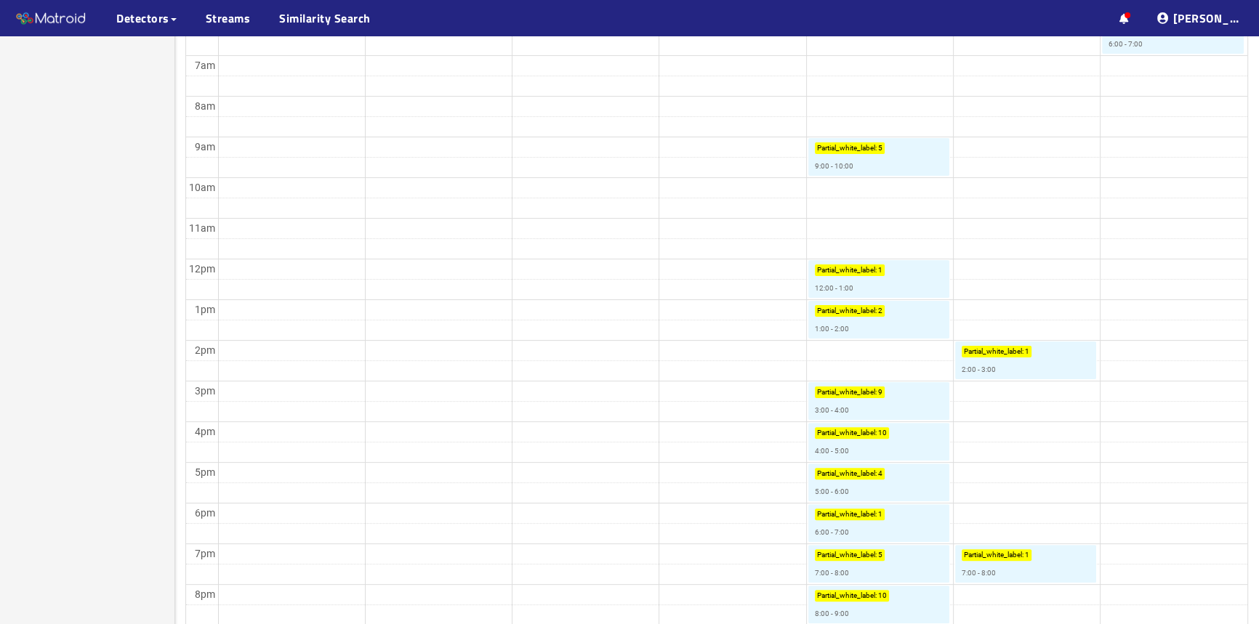
click at [1065, 262] on td at bounding box center [732, 269] width 1029 height 20
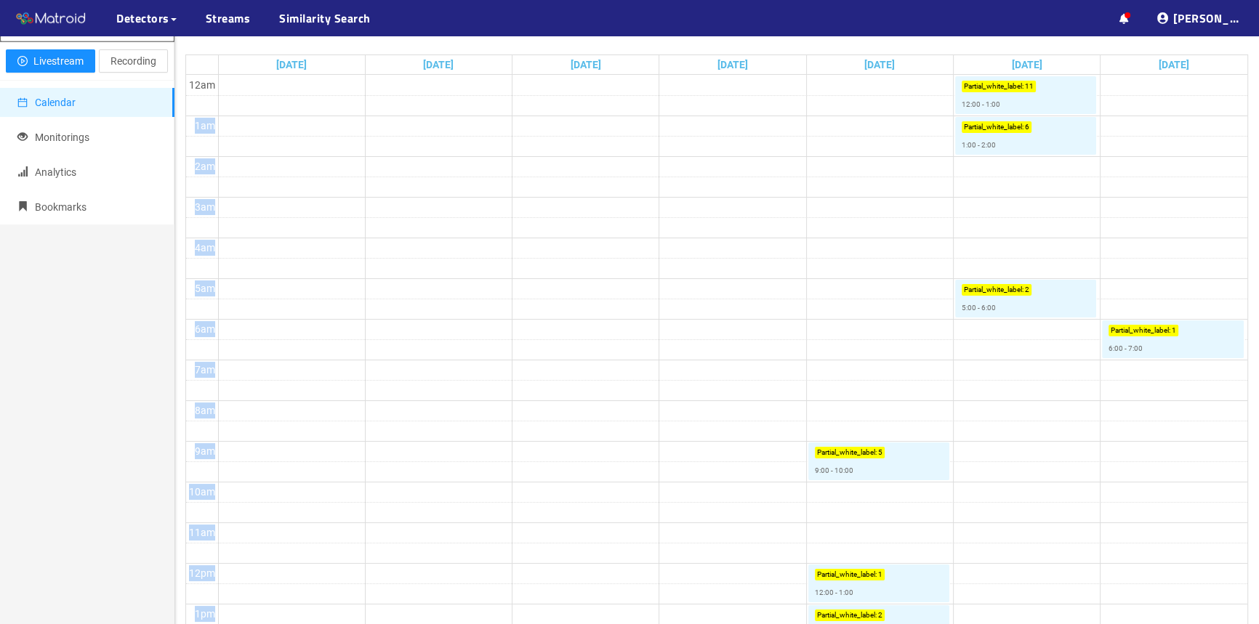
scroll to position [172, 0]
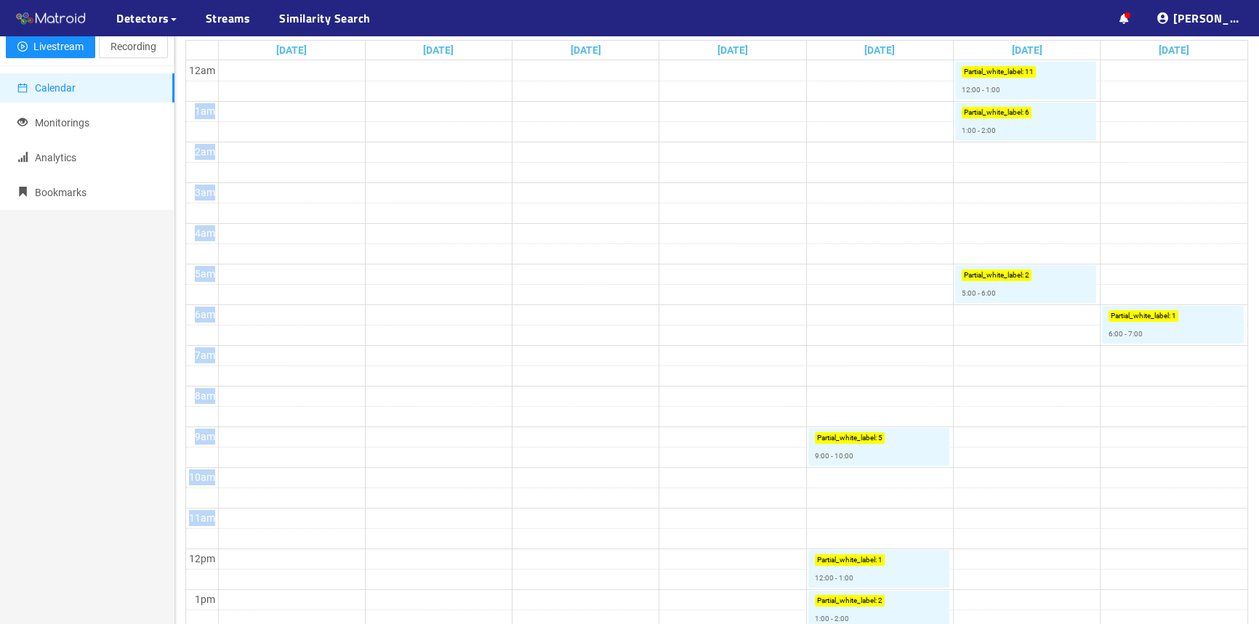
drag, startPoint x: 881, startPoint y: 115, endPoint x: 923, endPoint y: 545, distance: 432.3
click at [923, 545] on tbody "12am 1am 2am 3am 4am 5am 6am 7am 8am 9am 10am 11am 12pm 1pm 2pm 3pm 4pm 5pm 6pm…" at bounding box center [716, 548] width 1061 height 977
click at [1009, 479] on td at bounding box center [732, 477] width 1029 height 20
drag, startPoint x: 951, startPoint y: 464, endPoint x: 955, endPoint y: 541, distance: 77.2
click at [955, 541] on tbody "12am 1am 2am 3am 4am 5am 6am 7am 8am 9am 10am 11am 12pm 1pm 2pm 3pm 4pm 5pm 6pm…" at bounding box center [716, 548] width 1061 height 977
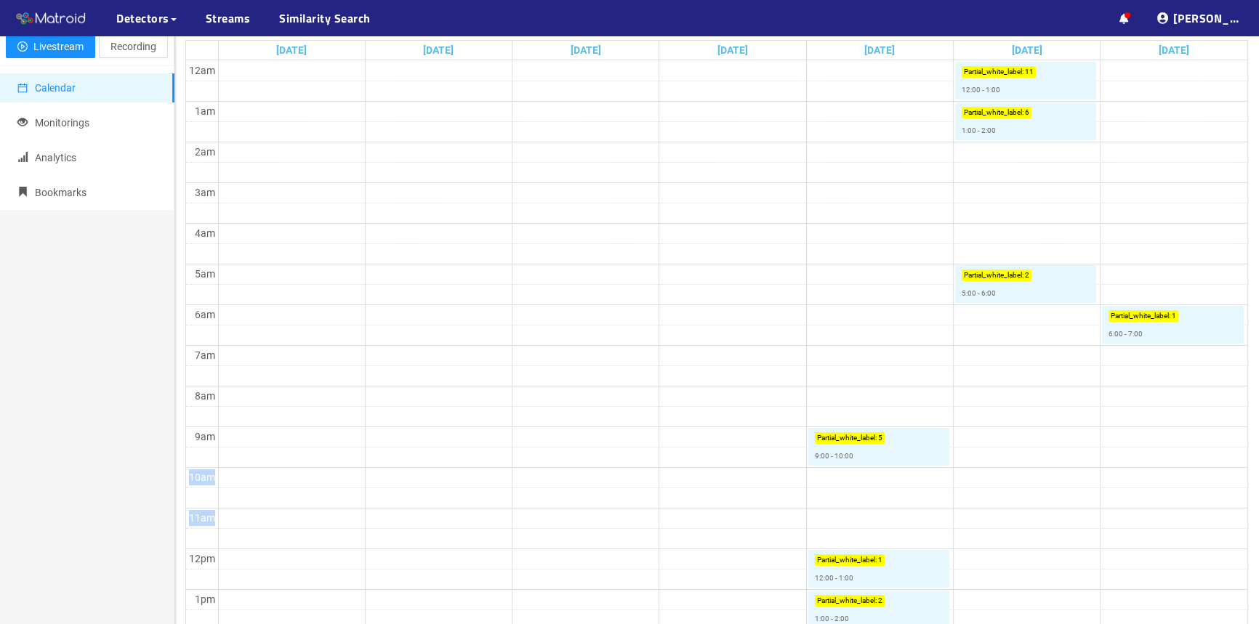
click at [1023, 483] on td at bounding box center [732, 477] width 1029 height 20
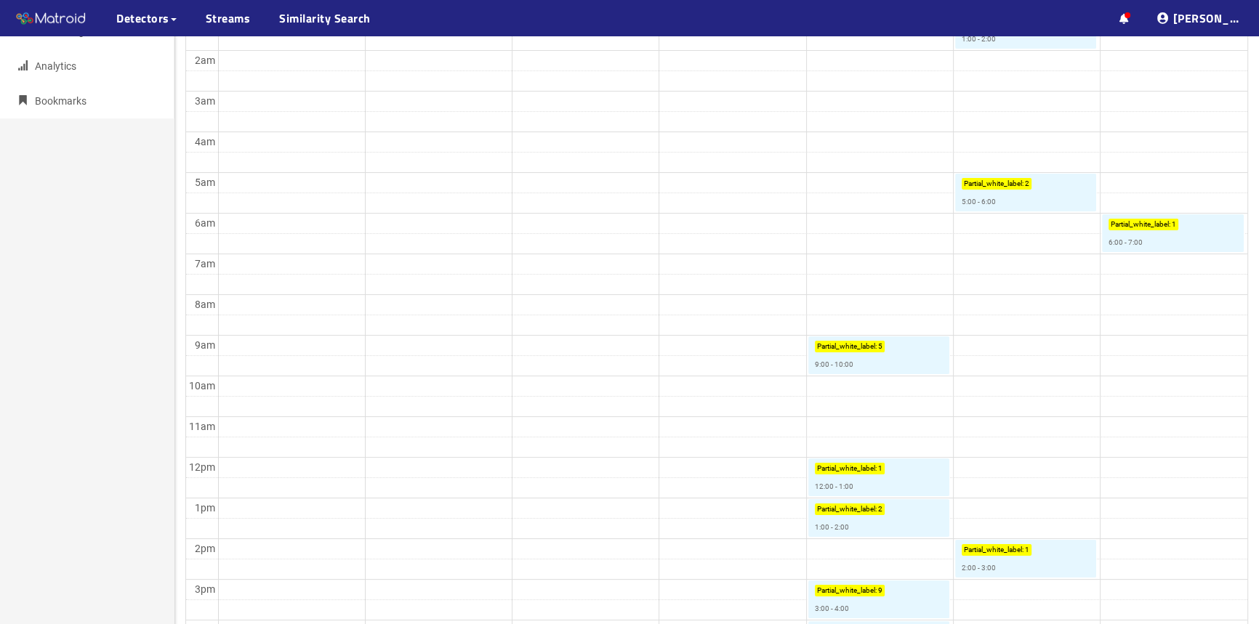
scroll to position [661, 0]
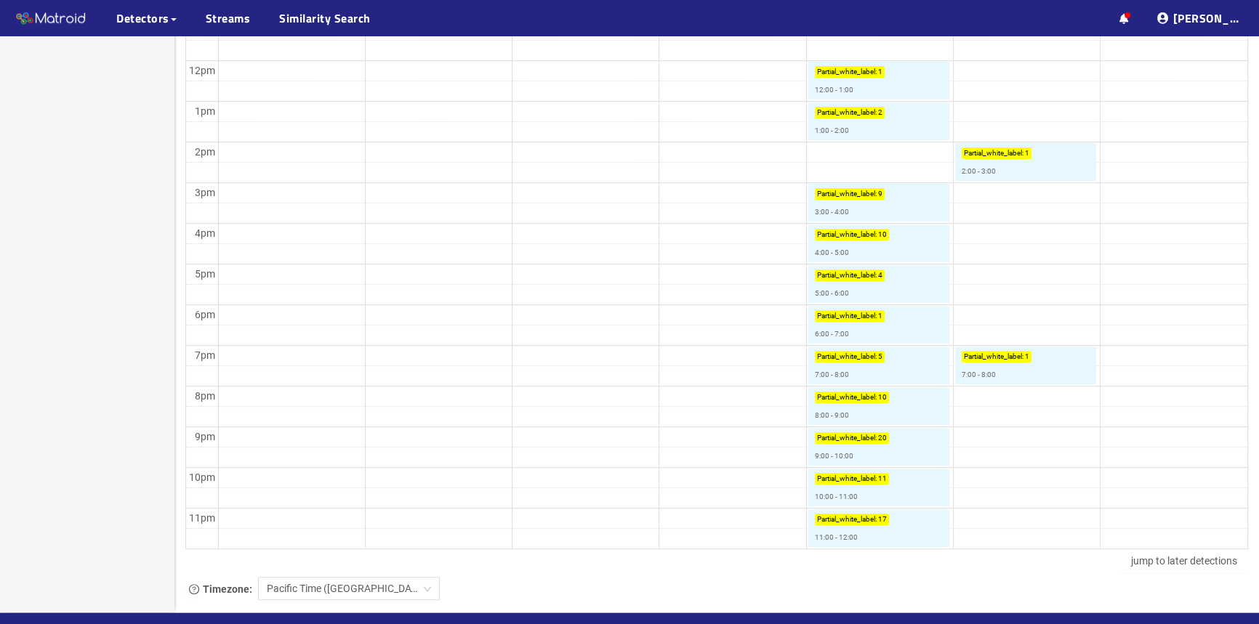
click at [1019, 283] on td at bounding box center [732, 274] width 1029 height 20
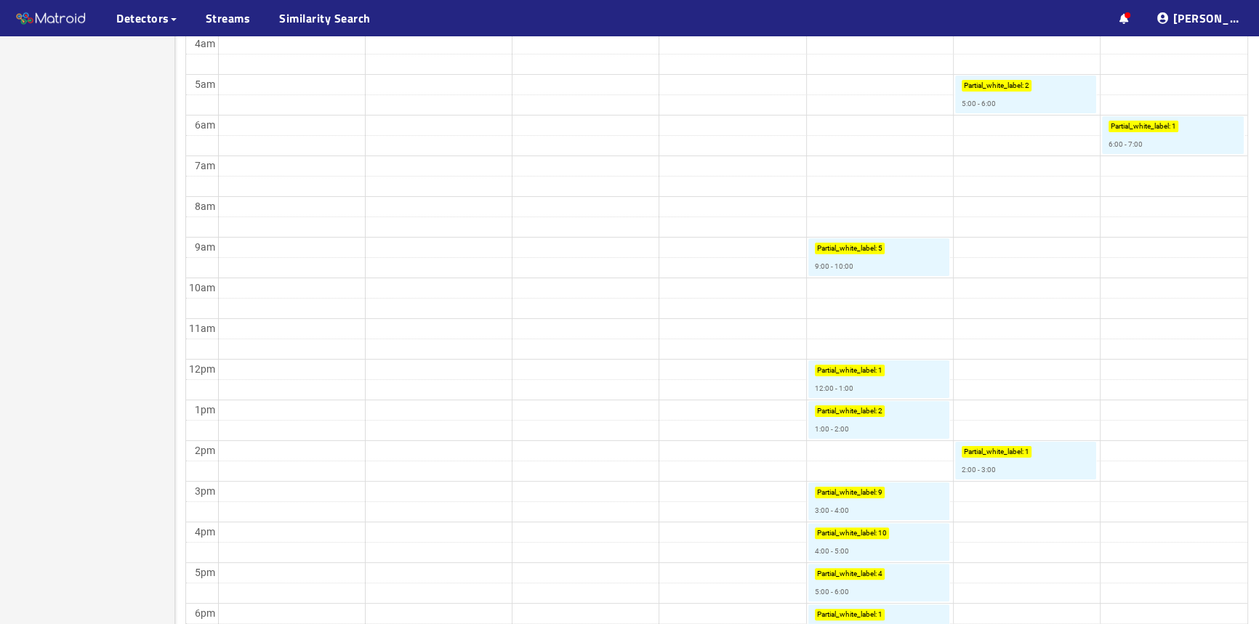
scroll to position [396, 0]
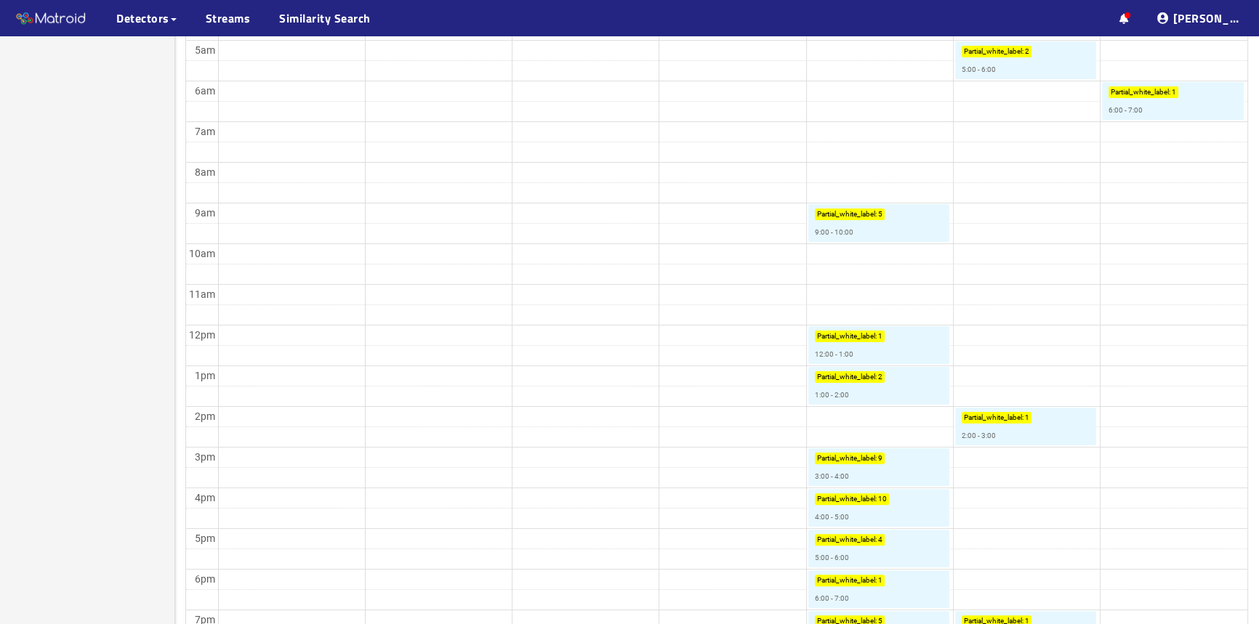
click at [1015, 305] on td at bounding box center [732, 315] width 1029 height 20
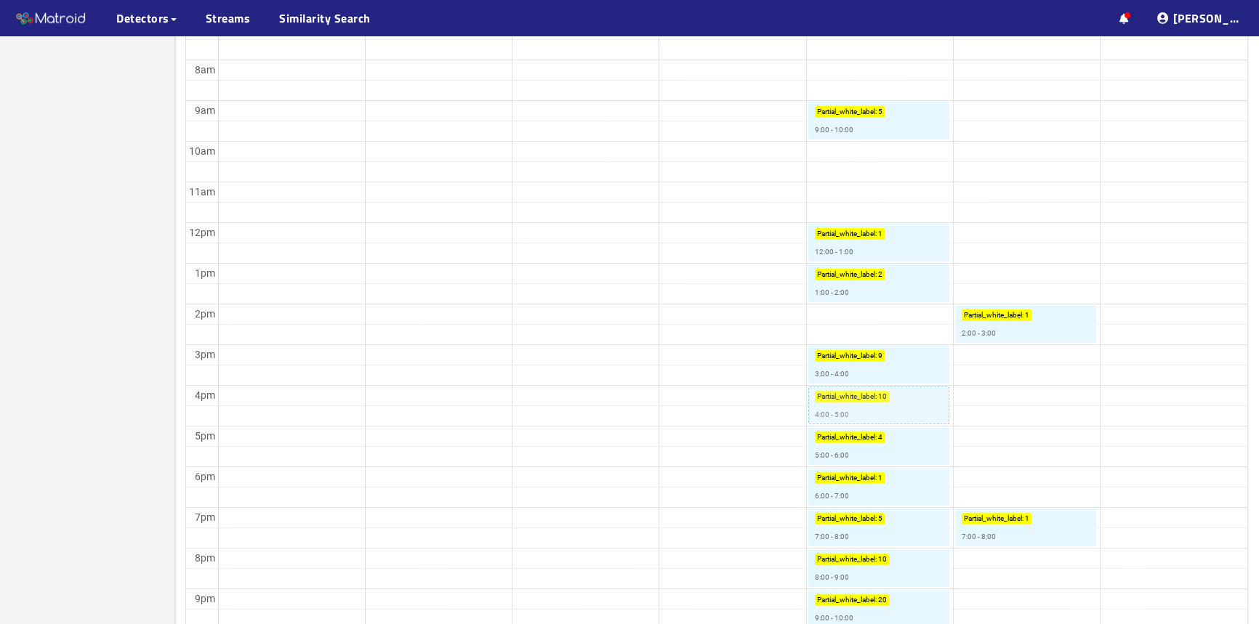
scroll to position [705, 0]
